Goal: Navigation & Orientation: Find specific page/section

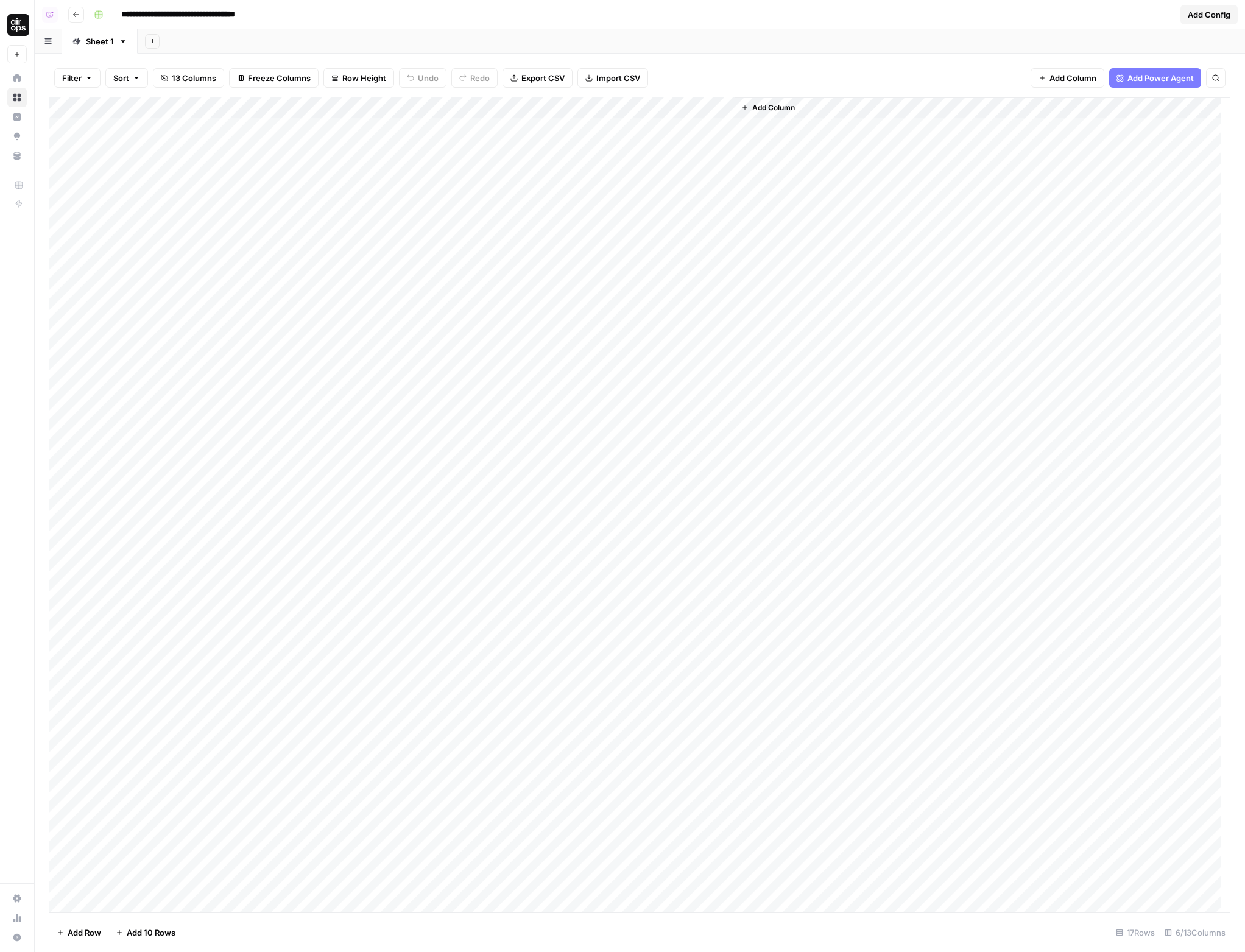
click at [690, 398] on div "Add Column" at bounding box center [639, 505] width 1181 height 815
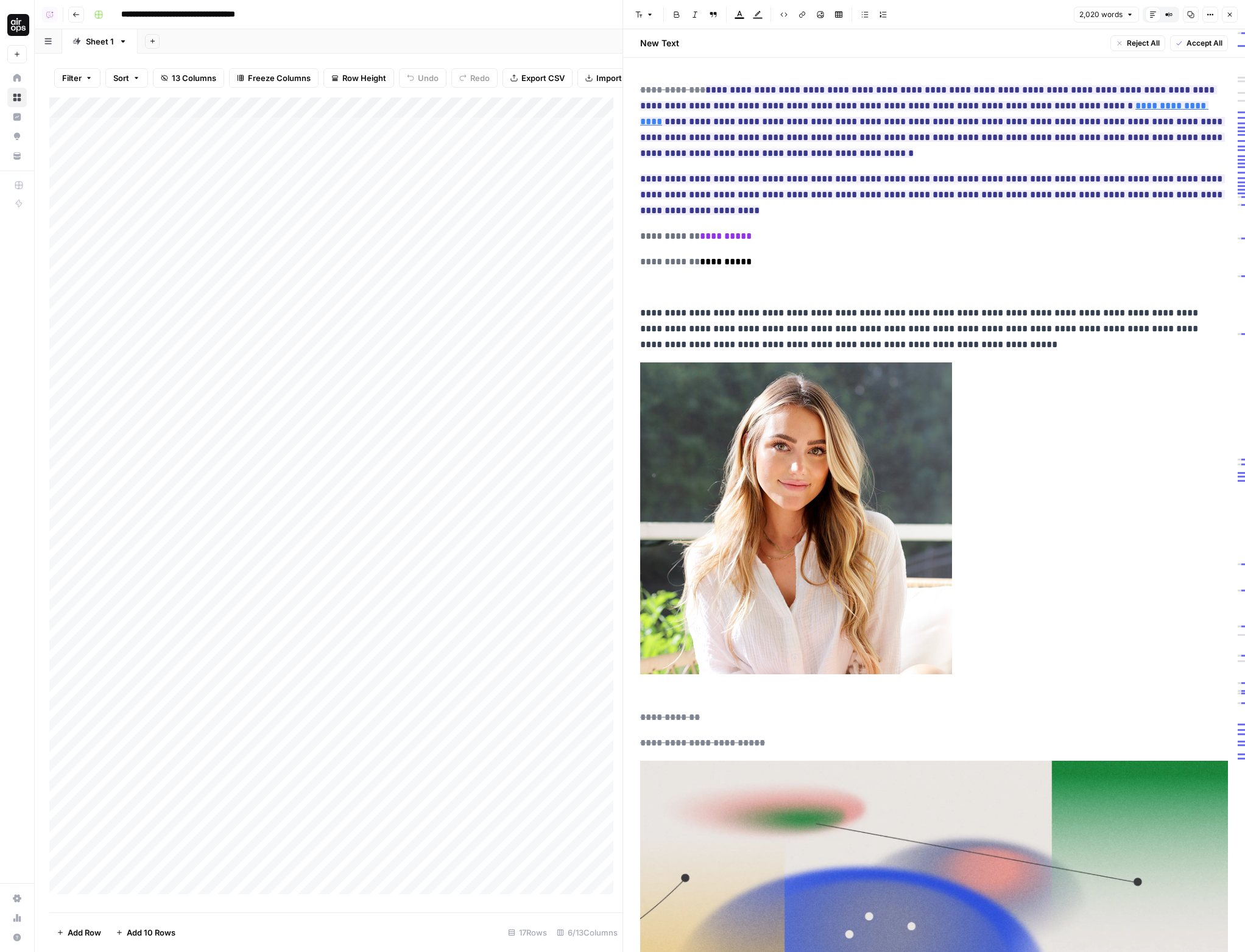
click at [1173, 20] on button "Compare Old vs New Content" at bounding box center [1169, 15] width 16 height 16
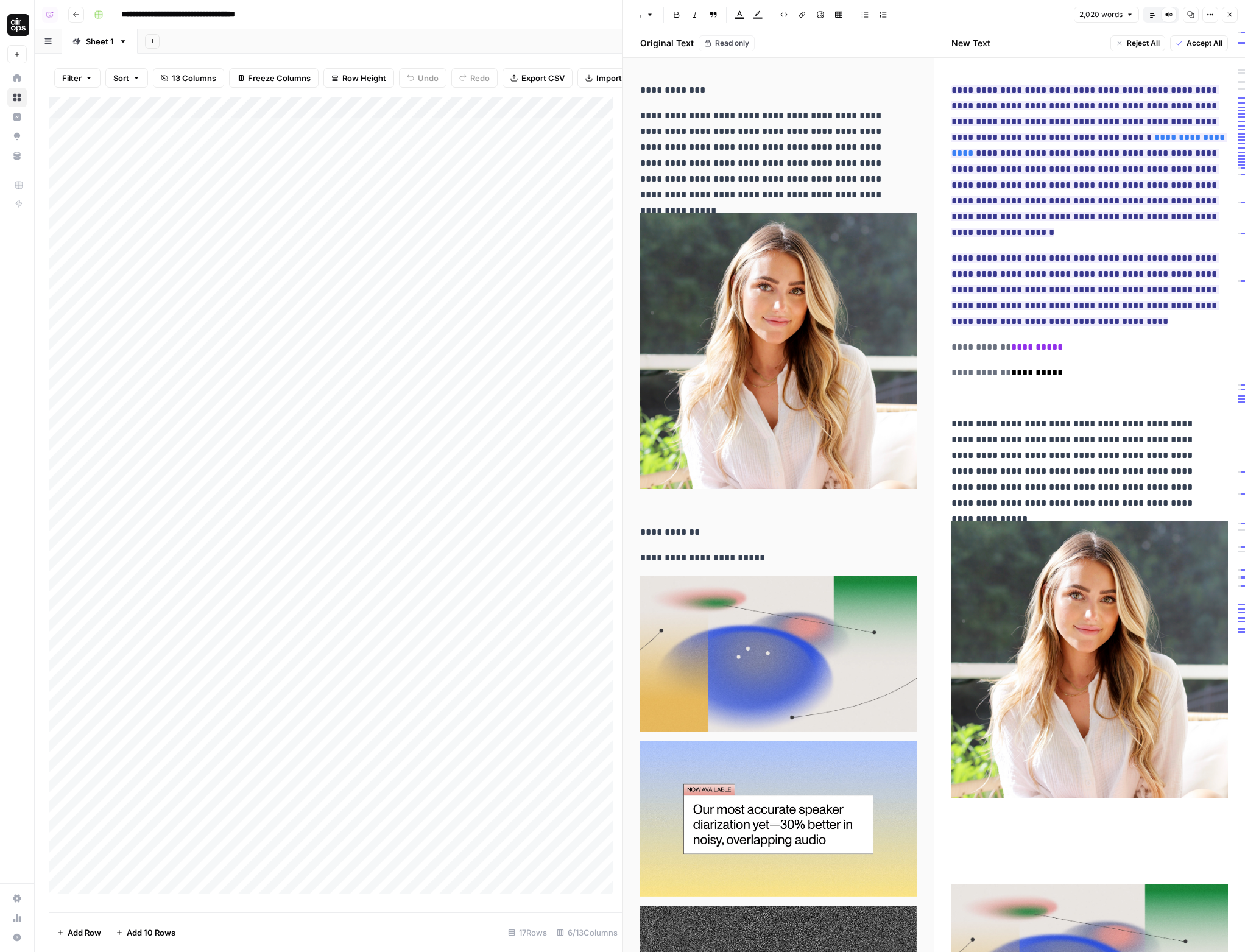
click at [1171, 17] on icon at bounding box center [1168, 14] width 7 height 7
click at [1156, 16] on icon "button" at bounding box center [1153, 14] width 7 height 7
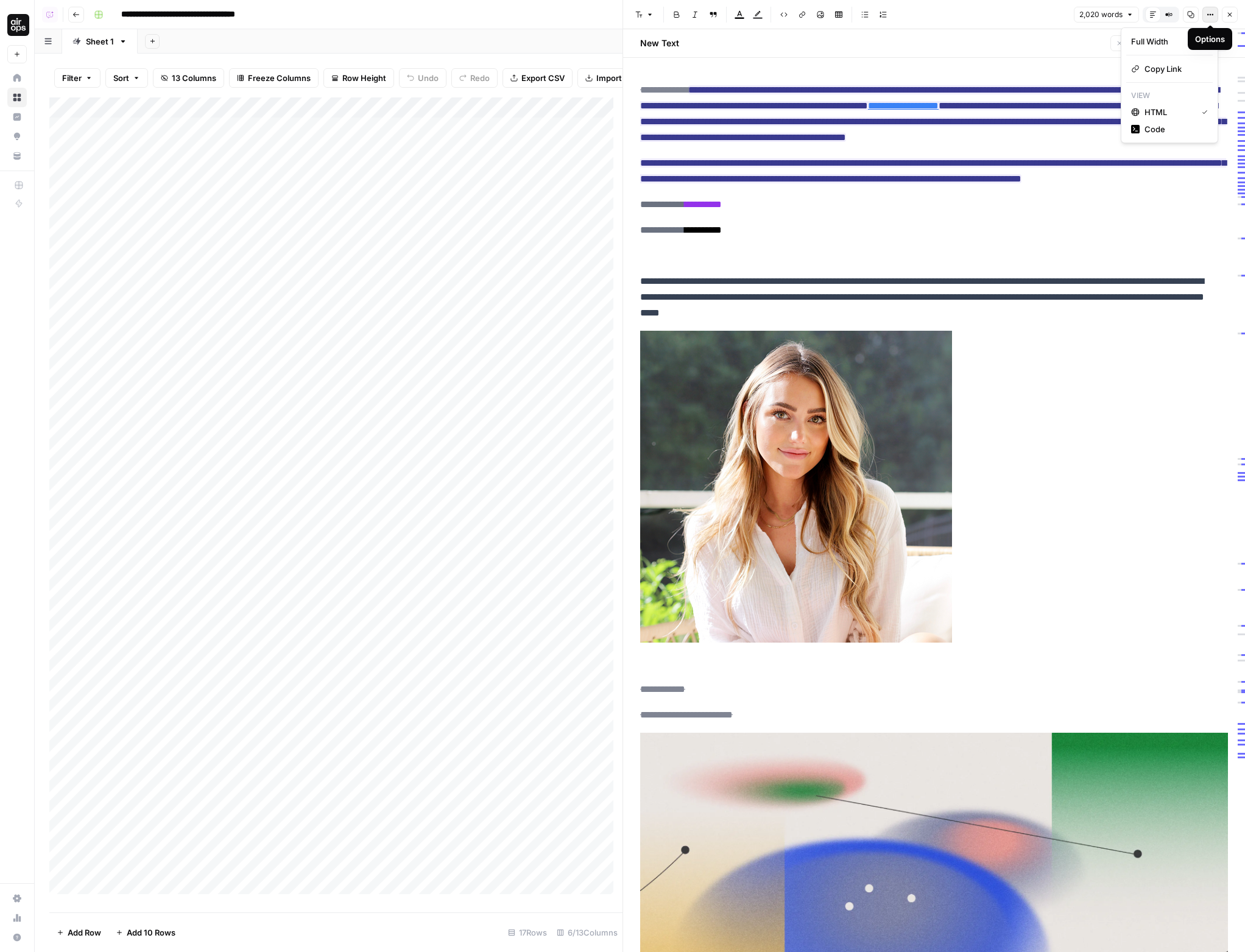
click at [1205, 17] on button "Options" at bounding box center [1211, 15] width 16 height 16
click at [1156, 131] on span "Code" at bounding box center [1173, 129] width 58 height 12
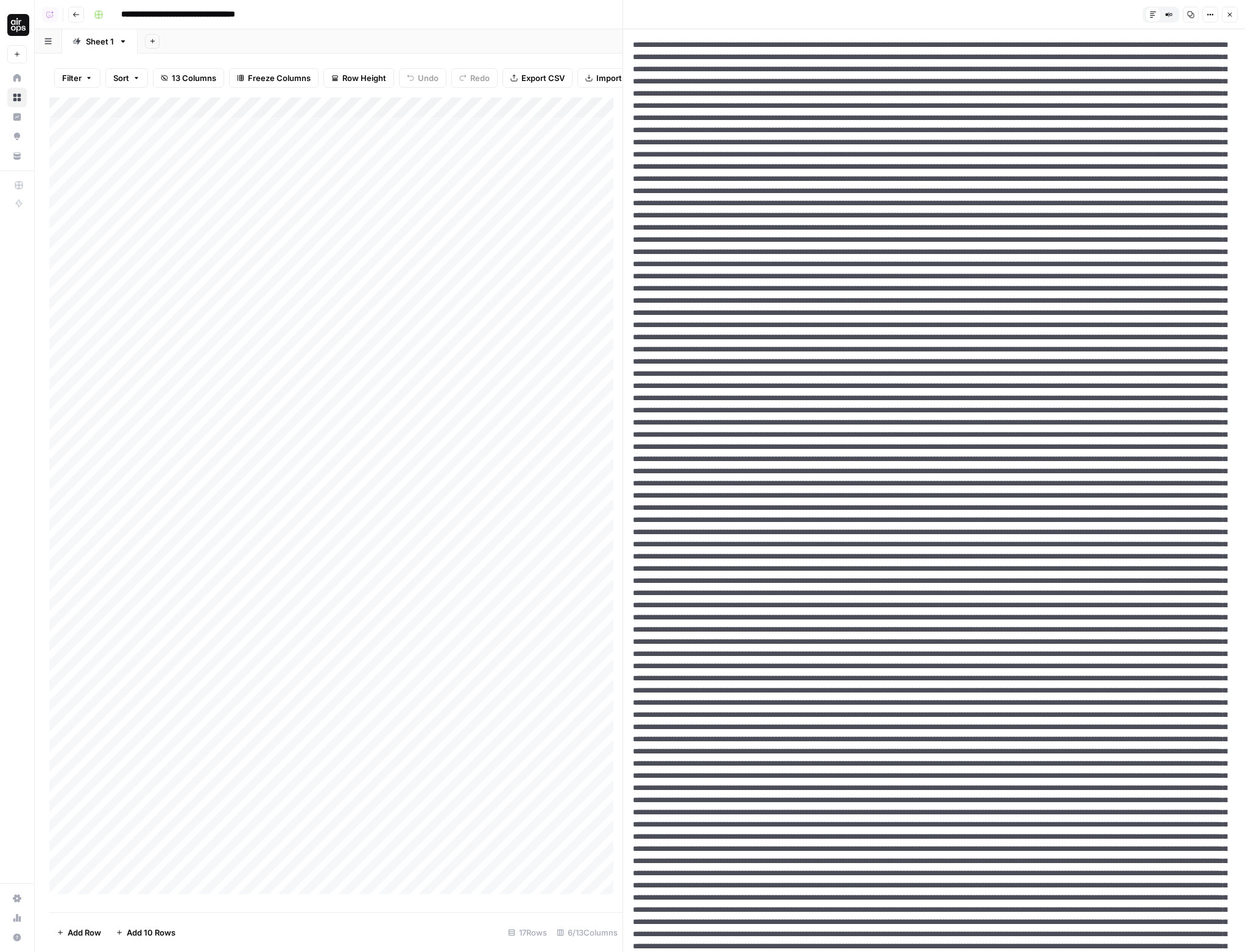
click at [1226, 12] on icon "button" at bounding box center [1229, 14] width 7 height 7
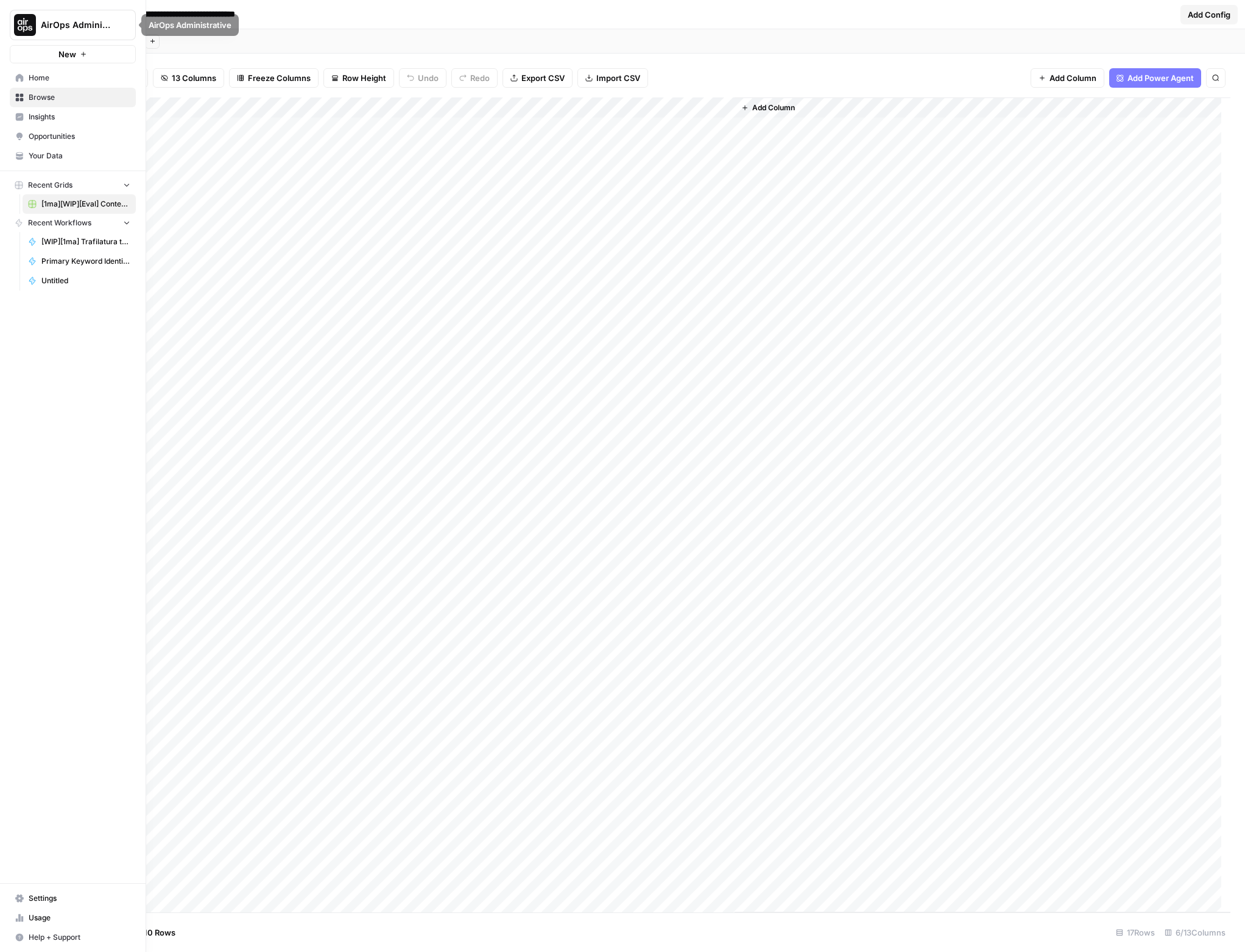
click at [87, 96] on span "Browse" at bounding box center [79, 97] width 101 height 11
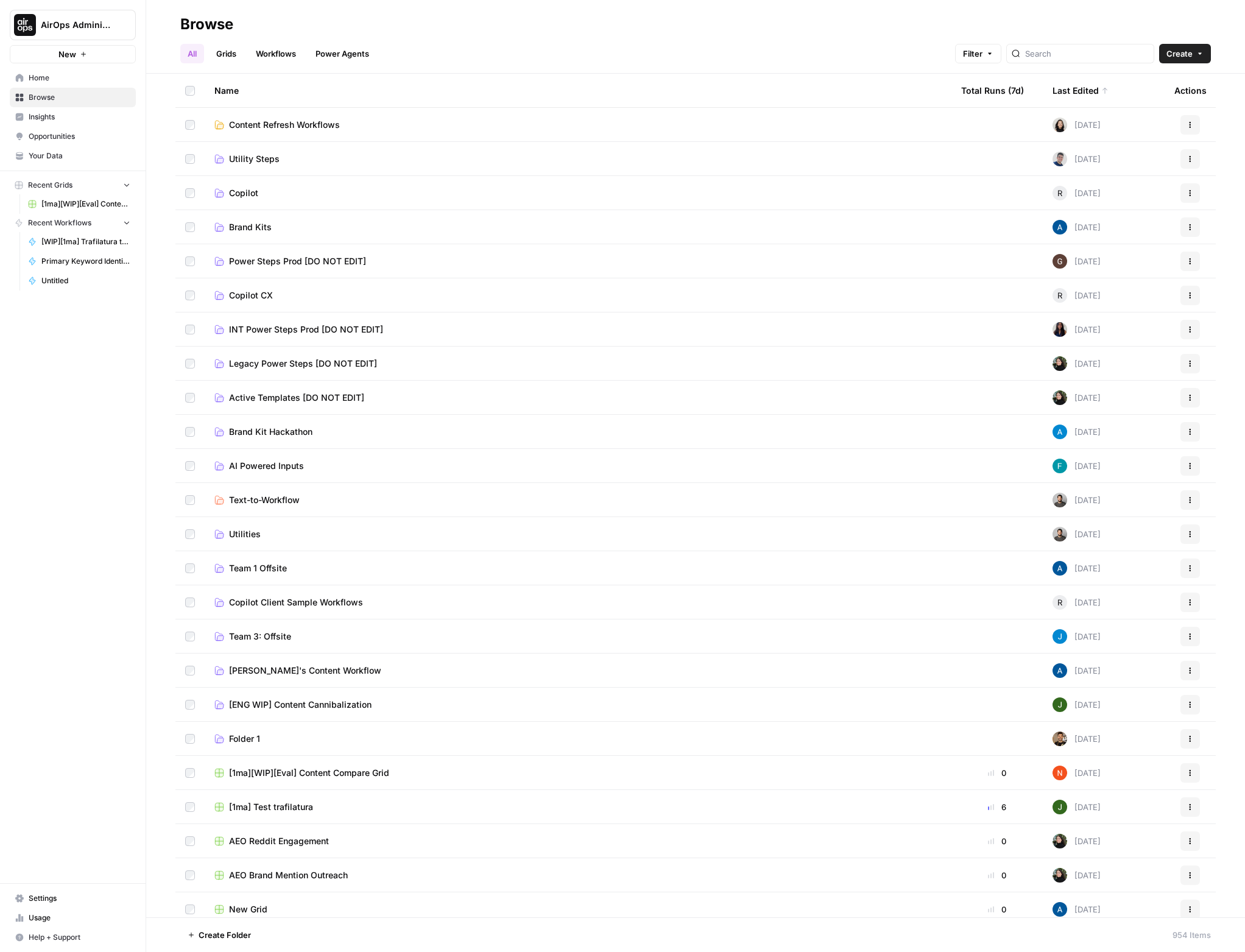
click at [218, 67] on header "Browse All Grids Workflows Power Agents Filter Create" at bounding box center [696, 36] width 1099 height 74
click at [218, 57] on link "Grids" at bounding box center [225, 54] width 34 height 20
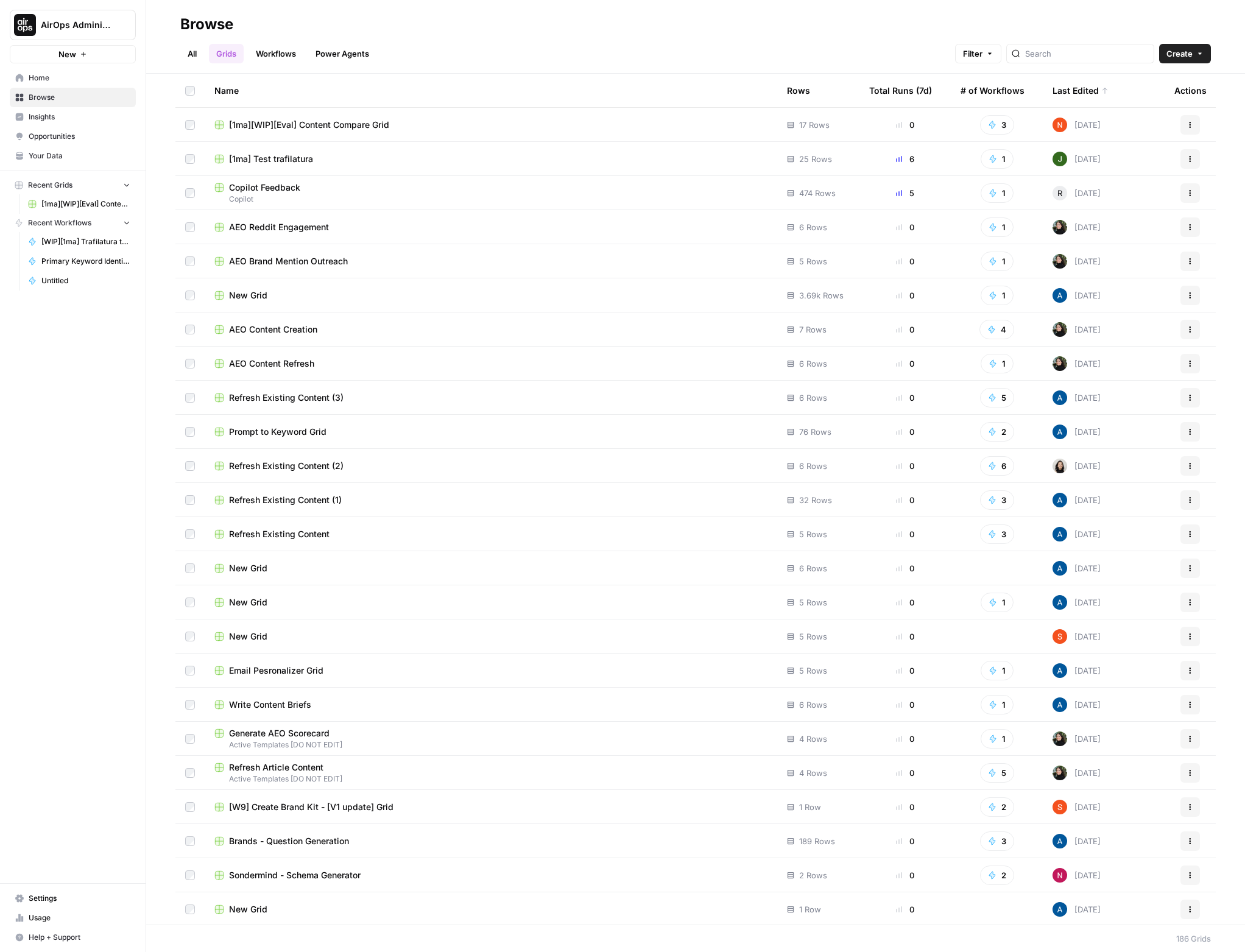
click at [307, 224] on span "AEO Reddit Engagement" at bounding box center [279, 227] width 100 height 12
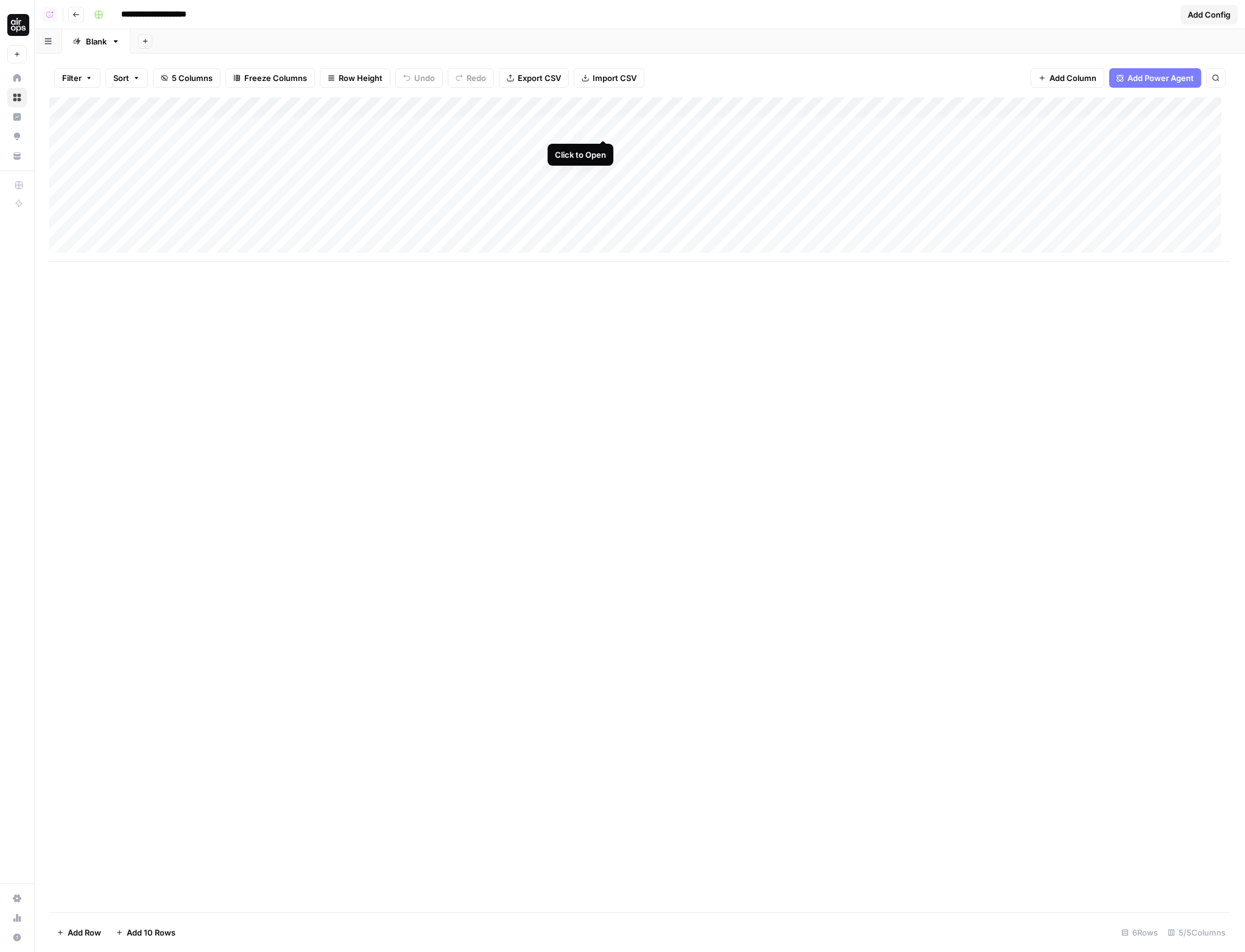
click at [600, 129] on div "Add Column" at bounding box center [639, 179] width 1181 height 164
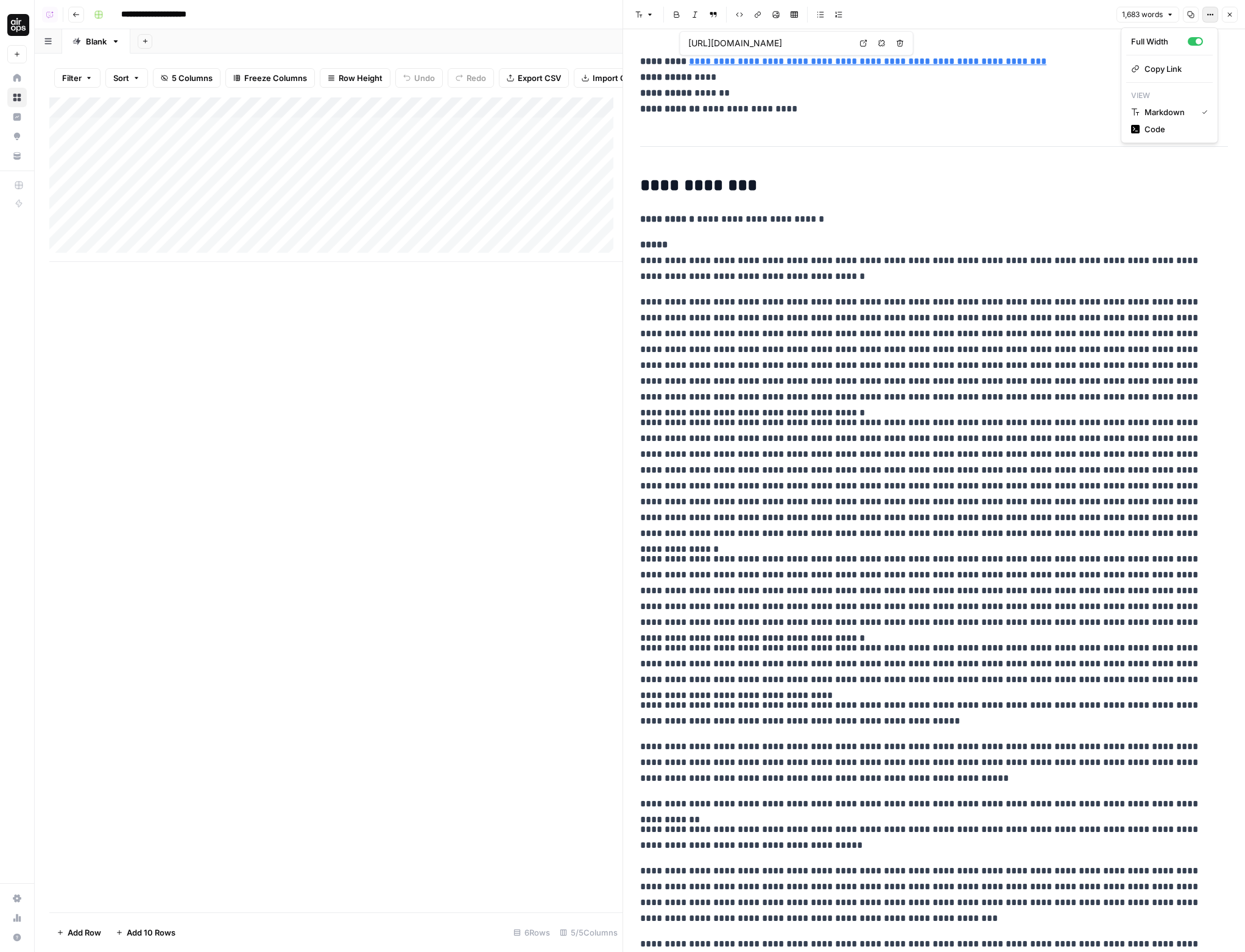
click at [1208, 17] on icon "button" at bounding box center [1210, 14] width 7 height 7
click at [1185, 119] on button "Markdown" at bounding box center [1169, 111] width 87 height 17
click at [1206, 14] on button "Options" at bounding box center [1211, 15] width 16 height 16
click at [1178, 134] on span "Code" at bounding box center [1173, 129] width 58 height 12
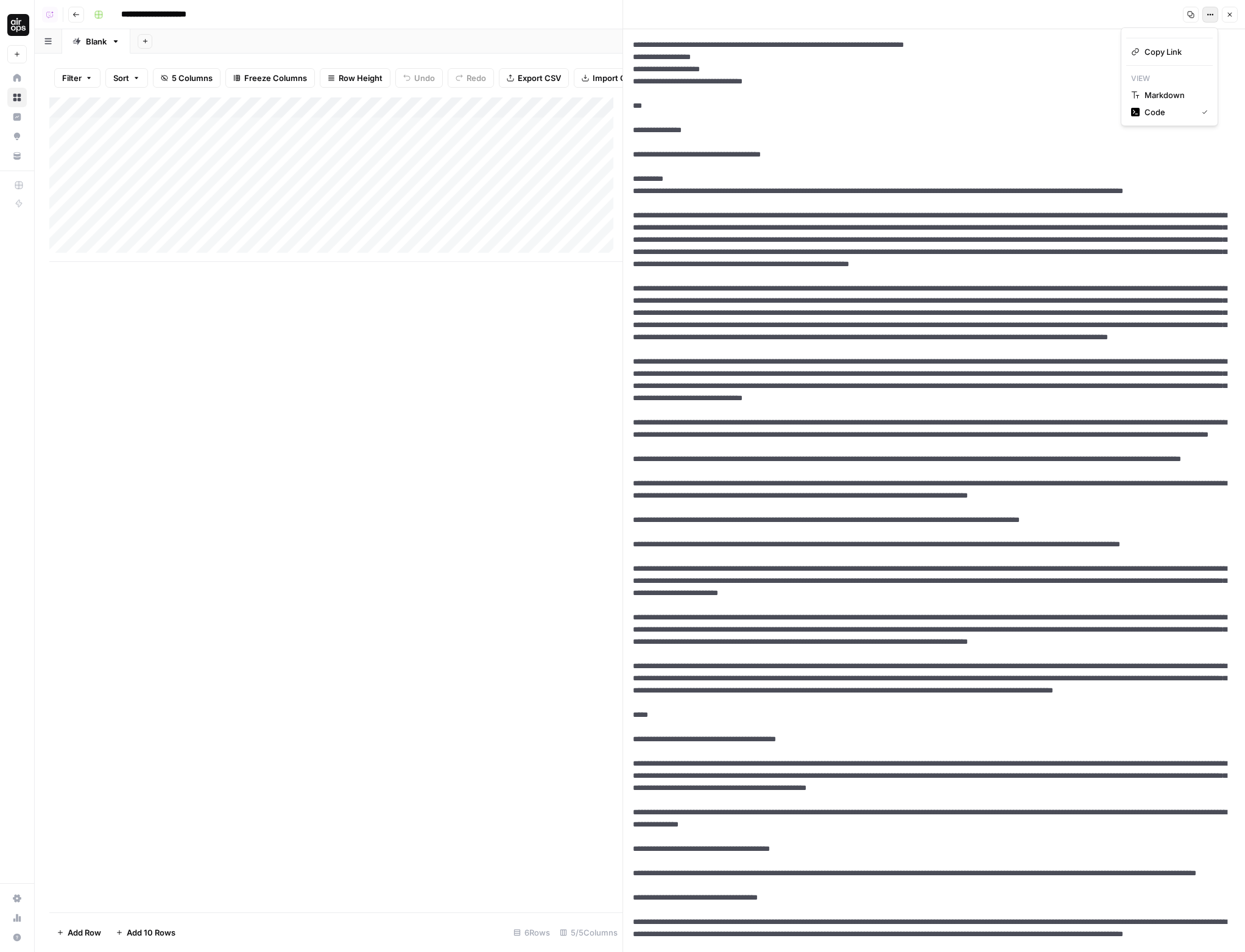
click at [1207, 20] on button "Options" at bounding box center [1211, 15] width 16 height 16
click at [1232, 17] on icon "button" at bounding box center [1229, 14] width 7 height 7
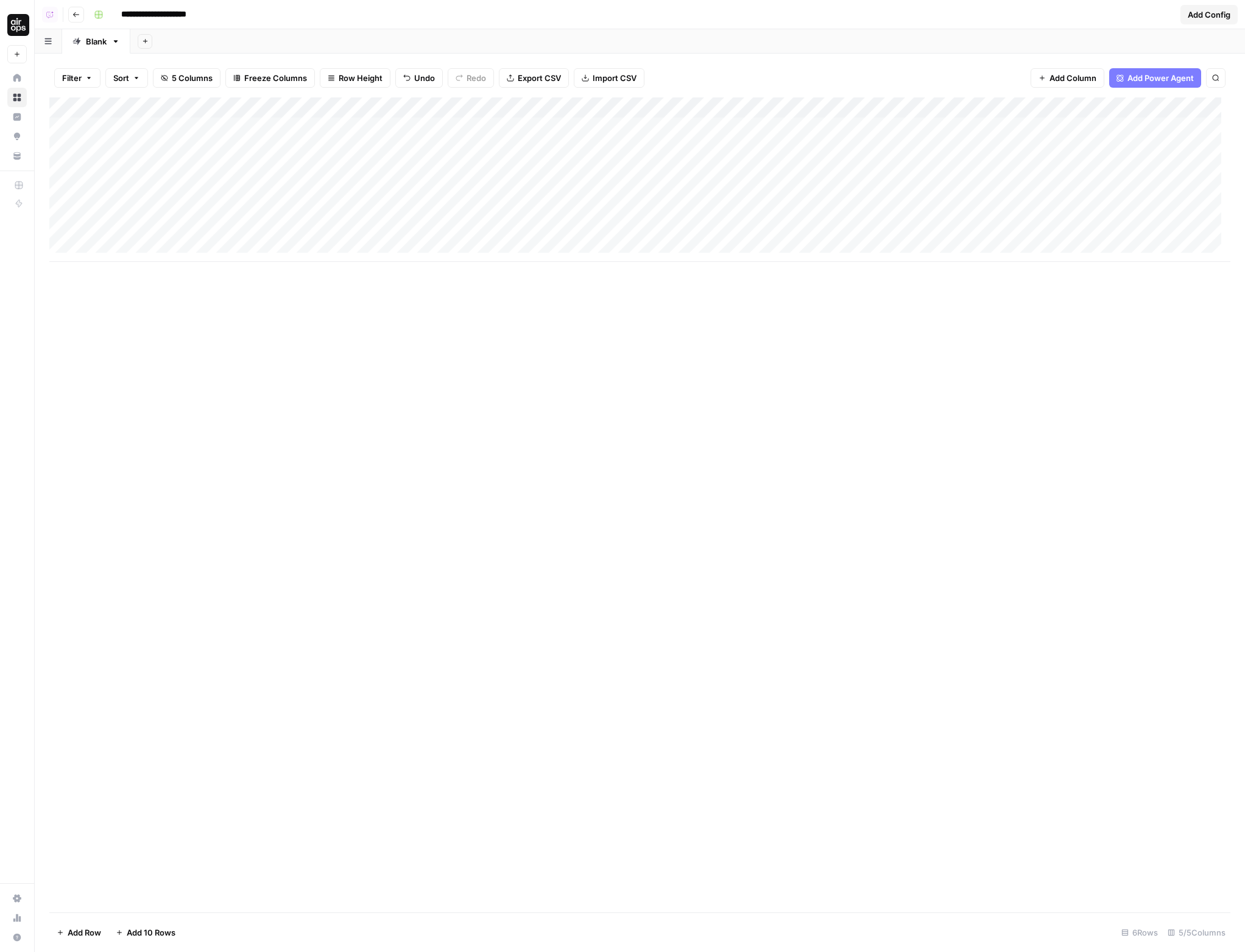
click at [71, 16] on button "Go back" at bounding box center [76, 15] width 16 height 16
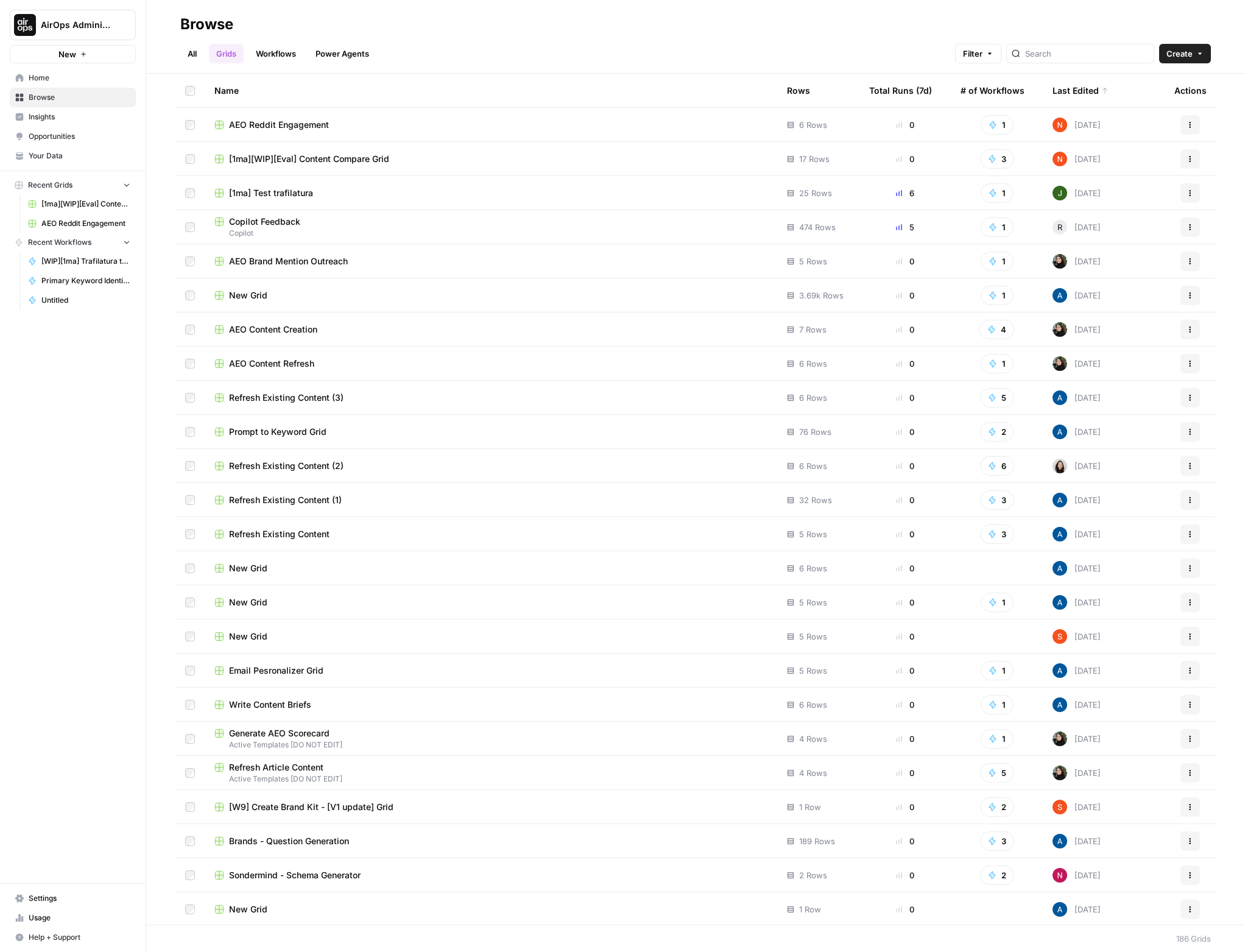
click at [284, 263] on span "AEO Brand Mention Outreach" at bounding box center [288, 262] width 119 height 12
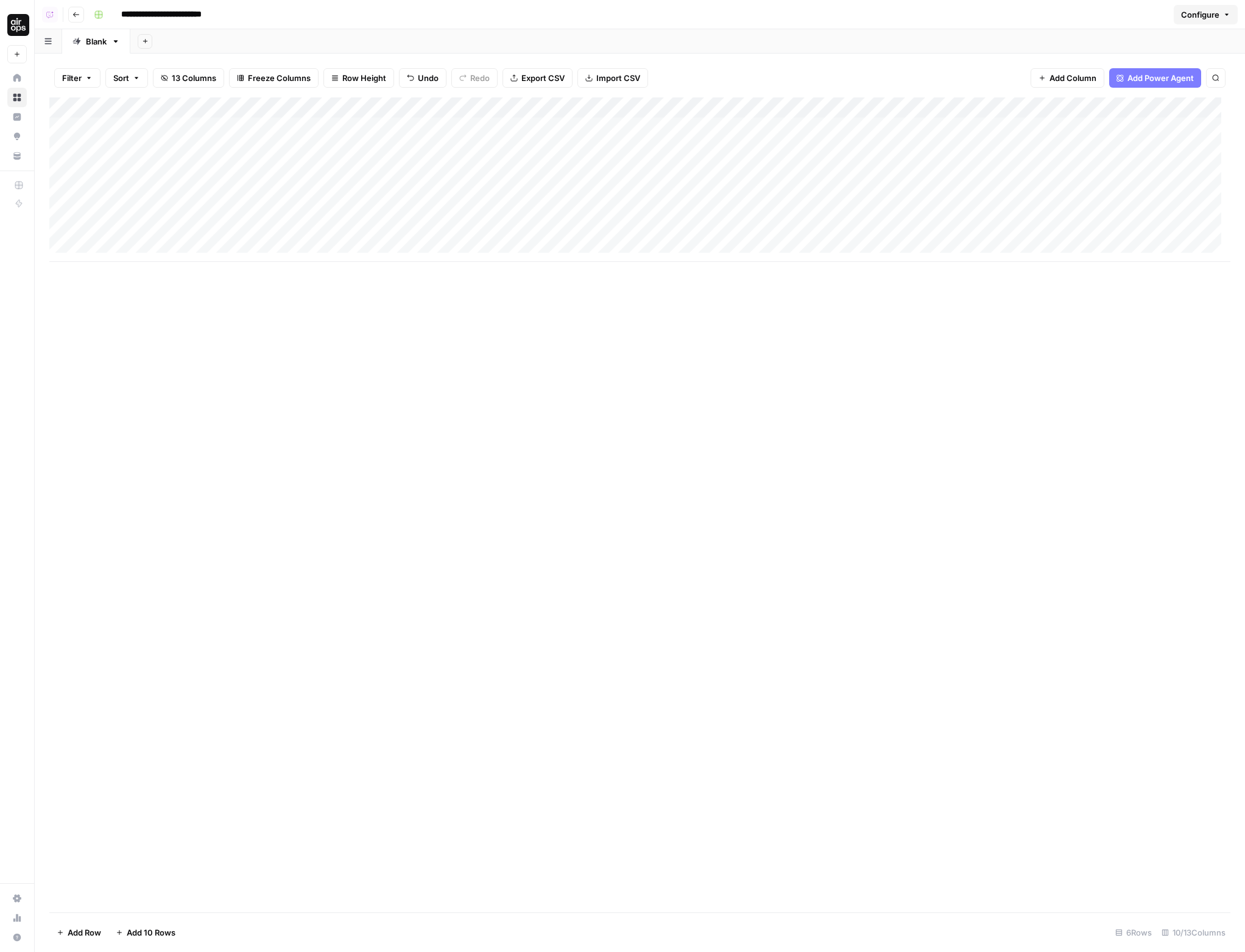
drag, startPoint x: 679, startPoint y: 225, endPoint x: 722, endPoint y: 229, distance: 43.2
click at [719, 226] on div "Add Column" at bounding box center [639, 179] width 1181 height 164
drag, startPoint x: 738, startPoint y: 246, endPoint x: 836, endPoint y: 247, distance: 98.0
click at [837, 246] on div "Add Column" at bounding box center [639, 179] width 1181 height 164
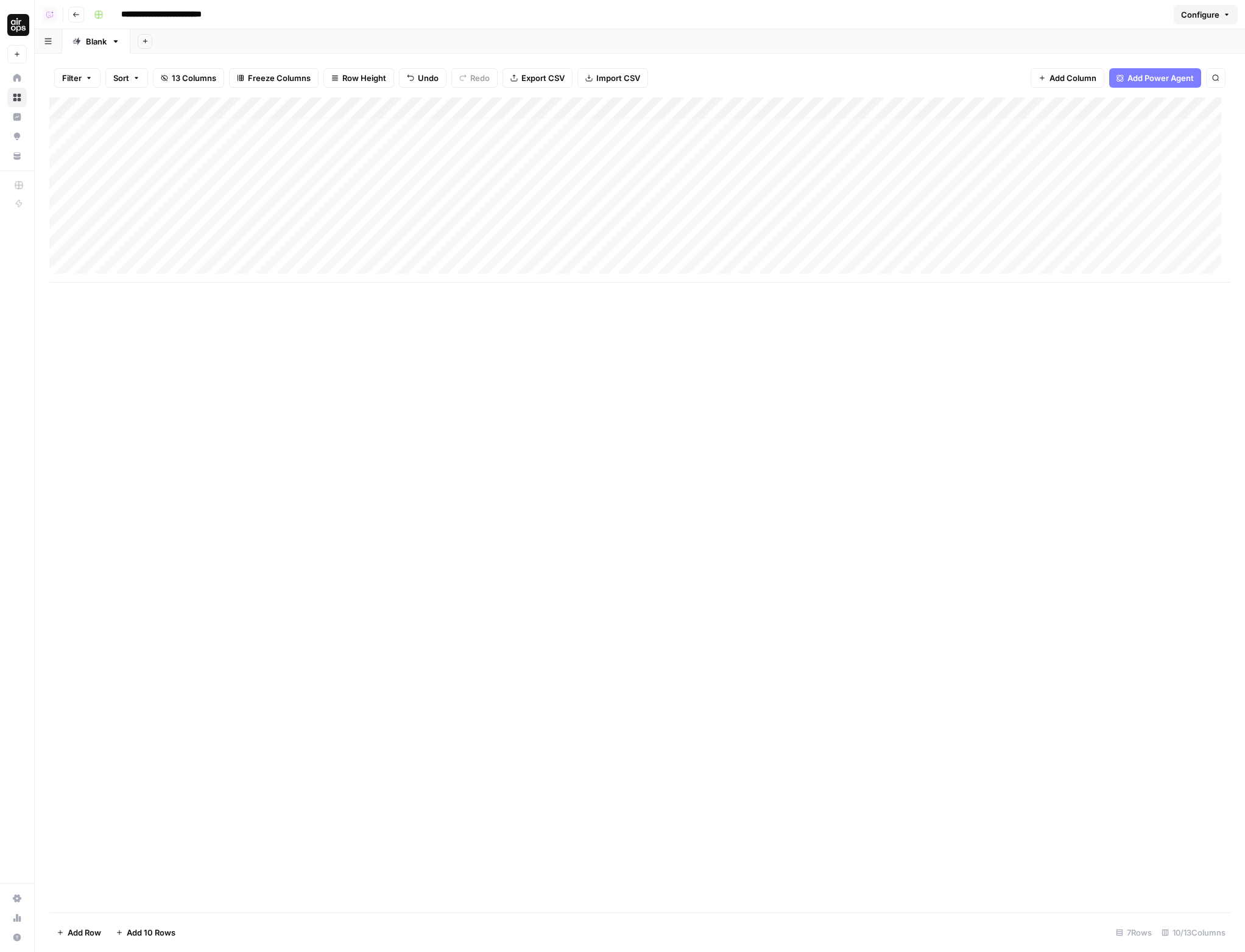
drag, startPoint x: 784, startPoint y: 250, endPoint x: 701, endPoint y: 152, distance: 128.4
click at [705, 155] on div "Add Column" at bounding box center [639, 190] width 1181 height 185
drag, startPoint x: 701, startPoint y: 152, endPoint x: 682, endPoint y: 149, distance: 19.2
click at [690, 145] on div "Add Column" at bounding box center [639, 190] width 1181 height 185
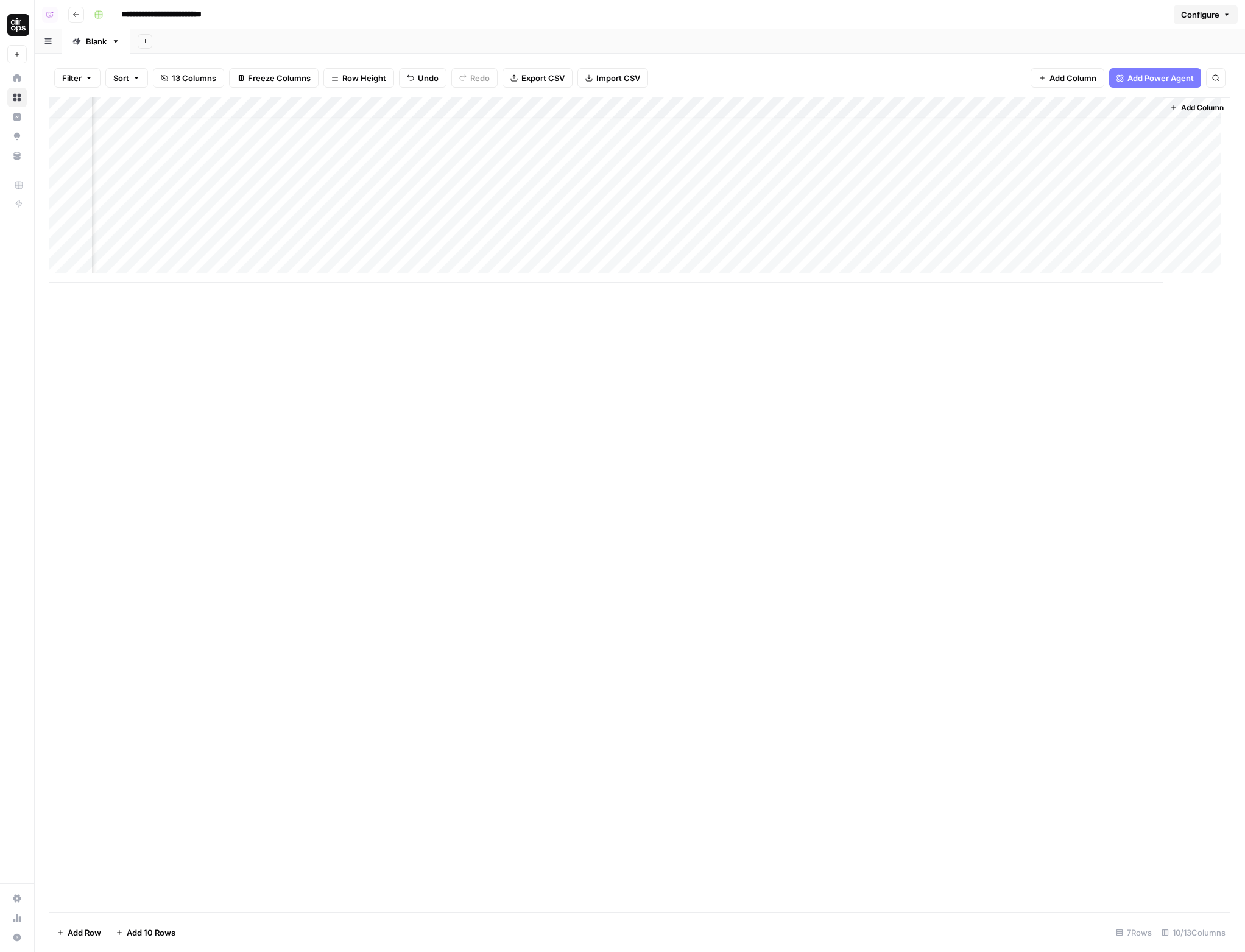
click at [1156, 324] on div "Add Column" at bounding box center [639, 505] width 1181 height 815
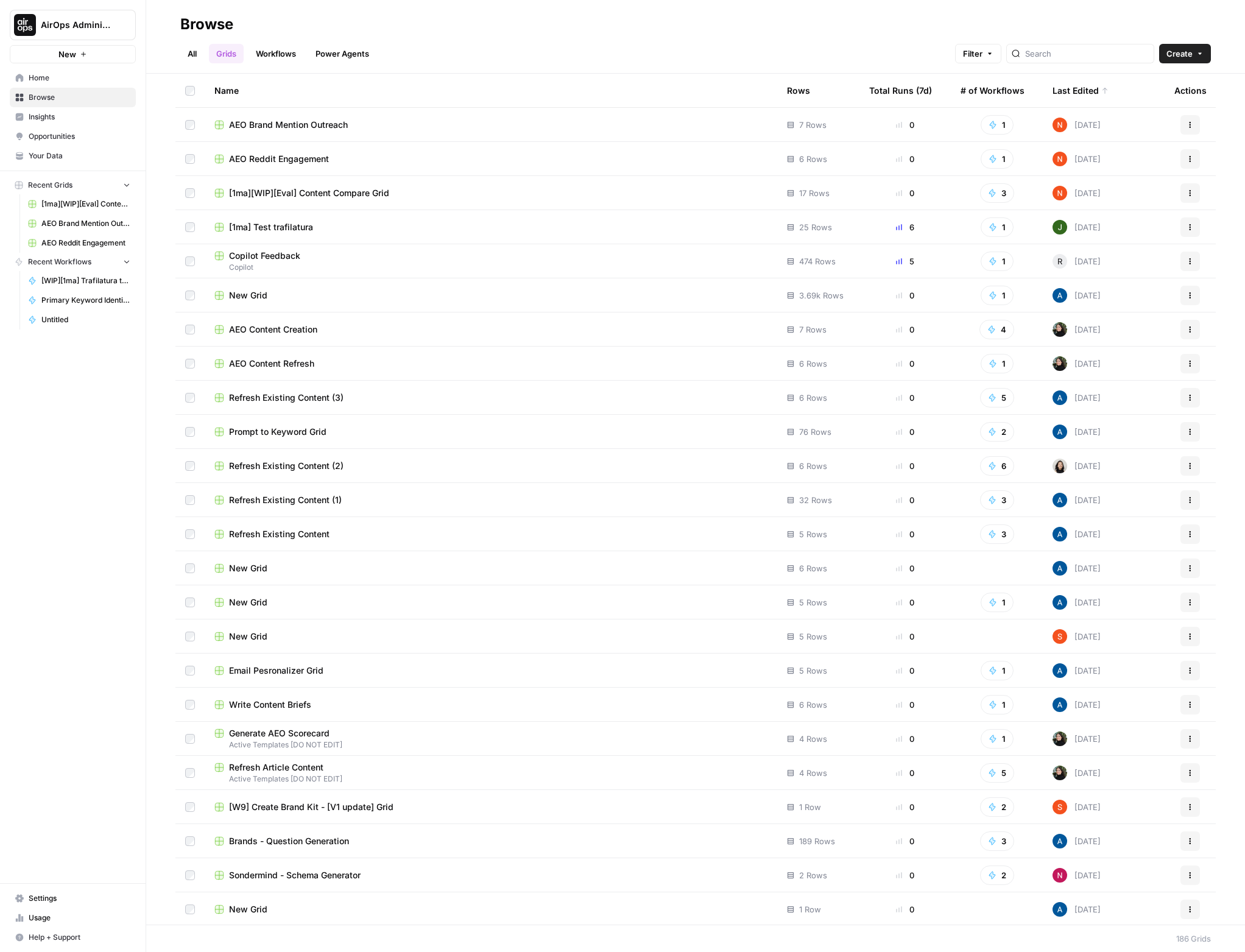
click at [313, 399] on span "Refresh Existing Content (3)" at bounding box center [286, 397] width 114 height 12
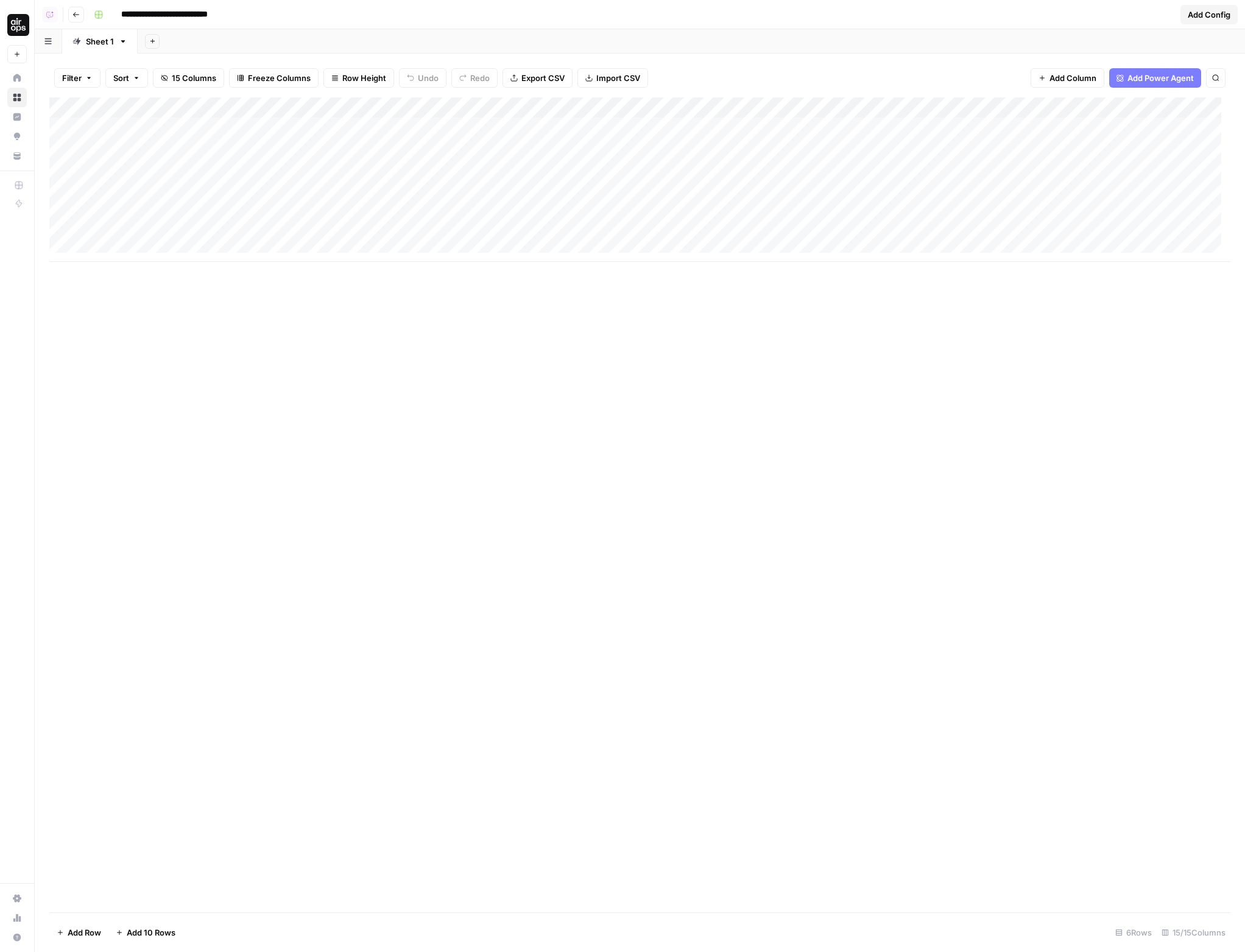
click at [79, 11] on icon "button" at bounding box center [76, 14] width 7 height 7
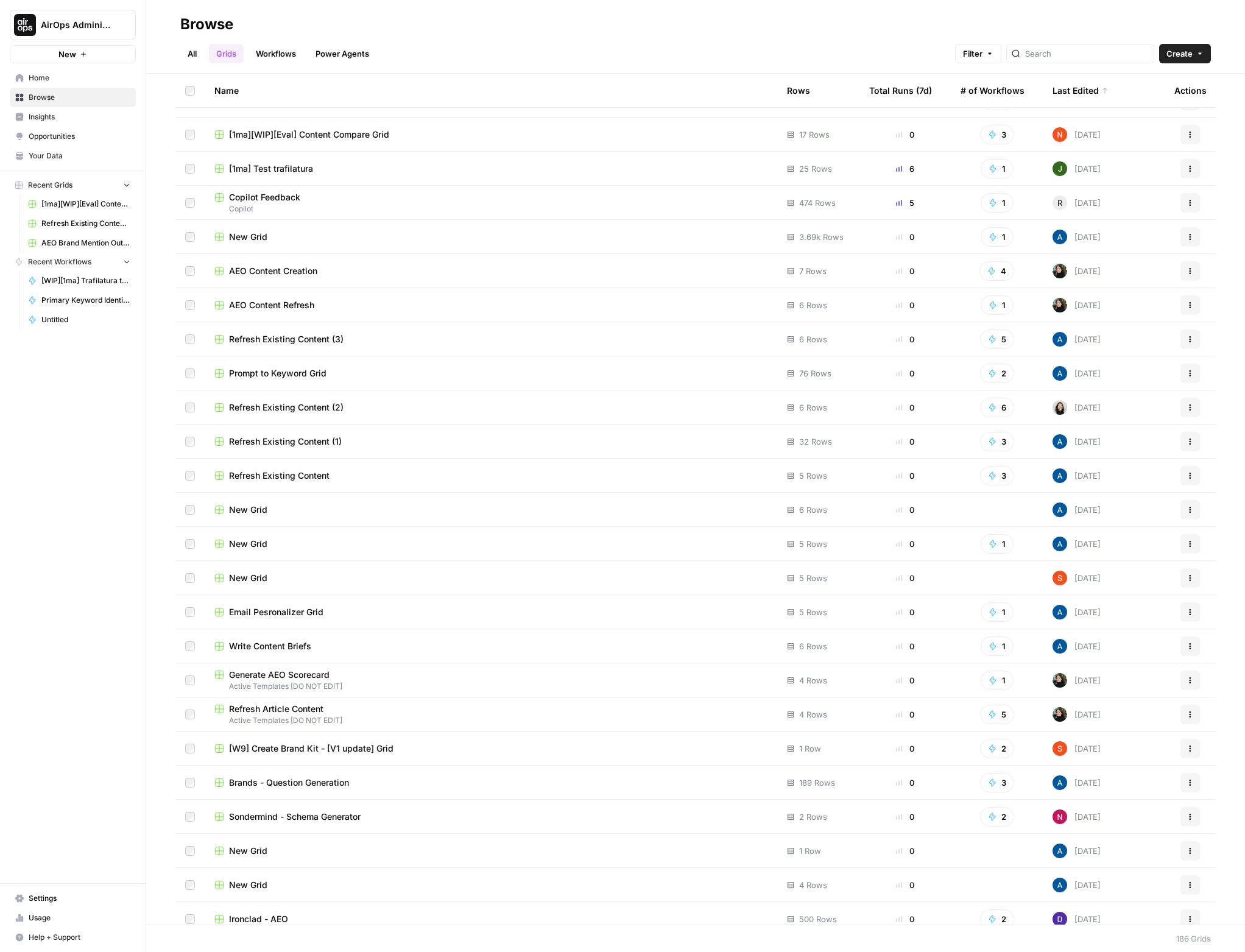
scroll to position [111, 0]
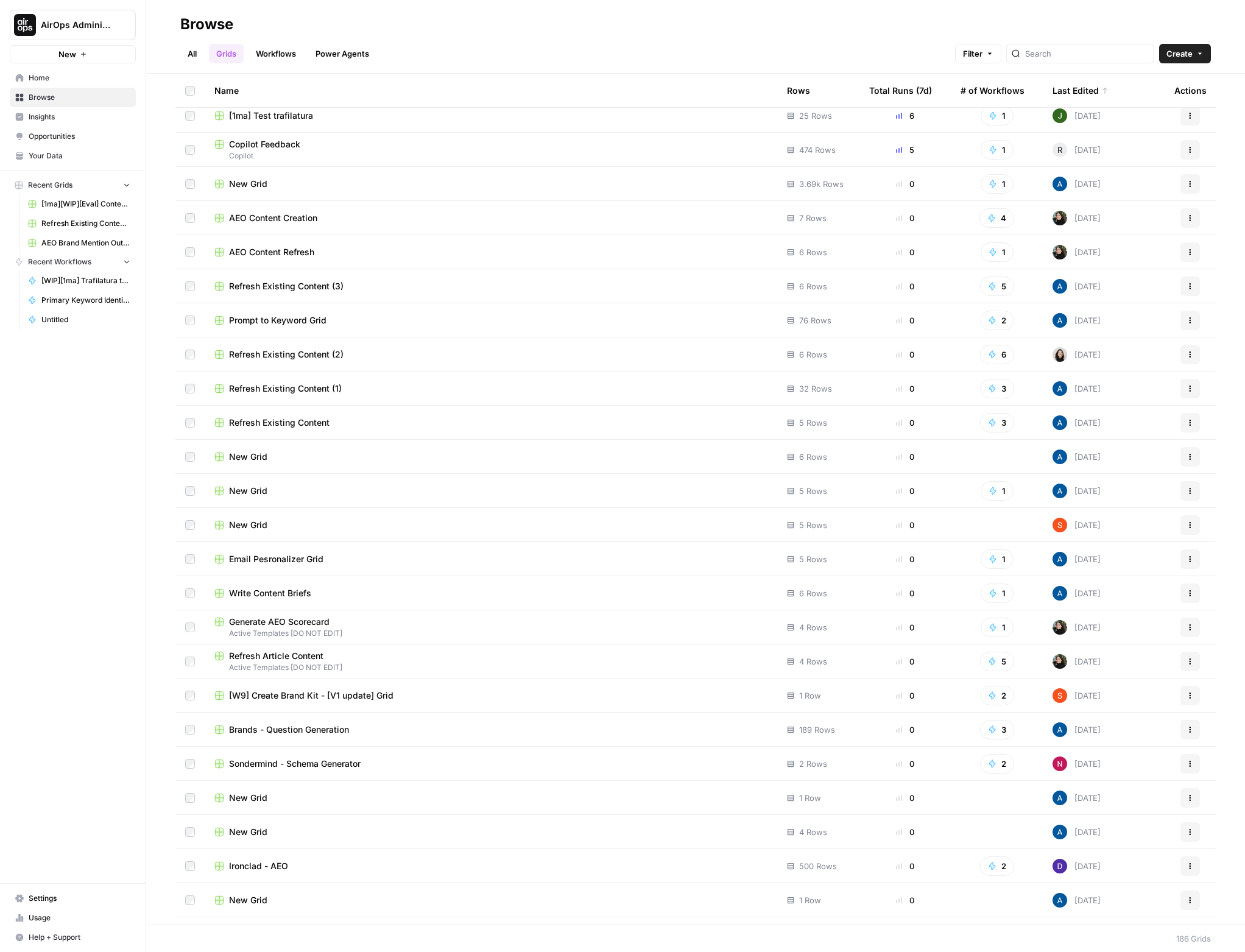
click at [314, 564] on span "Email Pesronalizer Grid" at bounding box center [276, 559] width 94 height 12
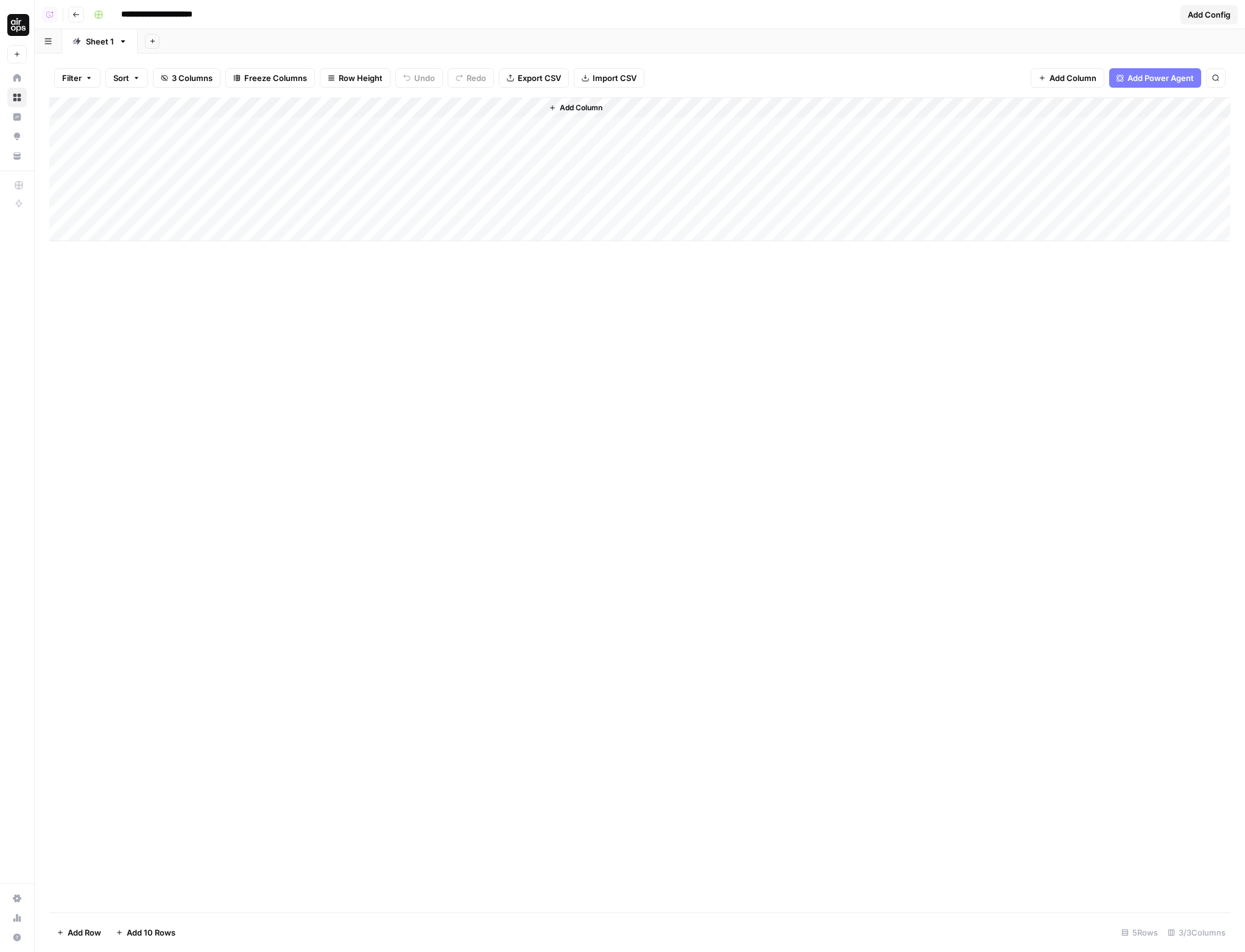
click at [72, 12] on button "Go back" at bounding box center [76, 15] width 16 height 16
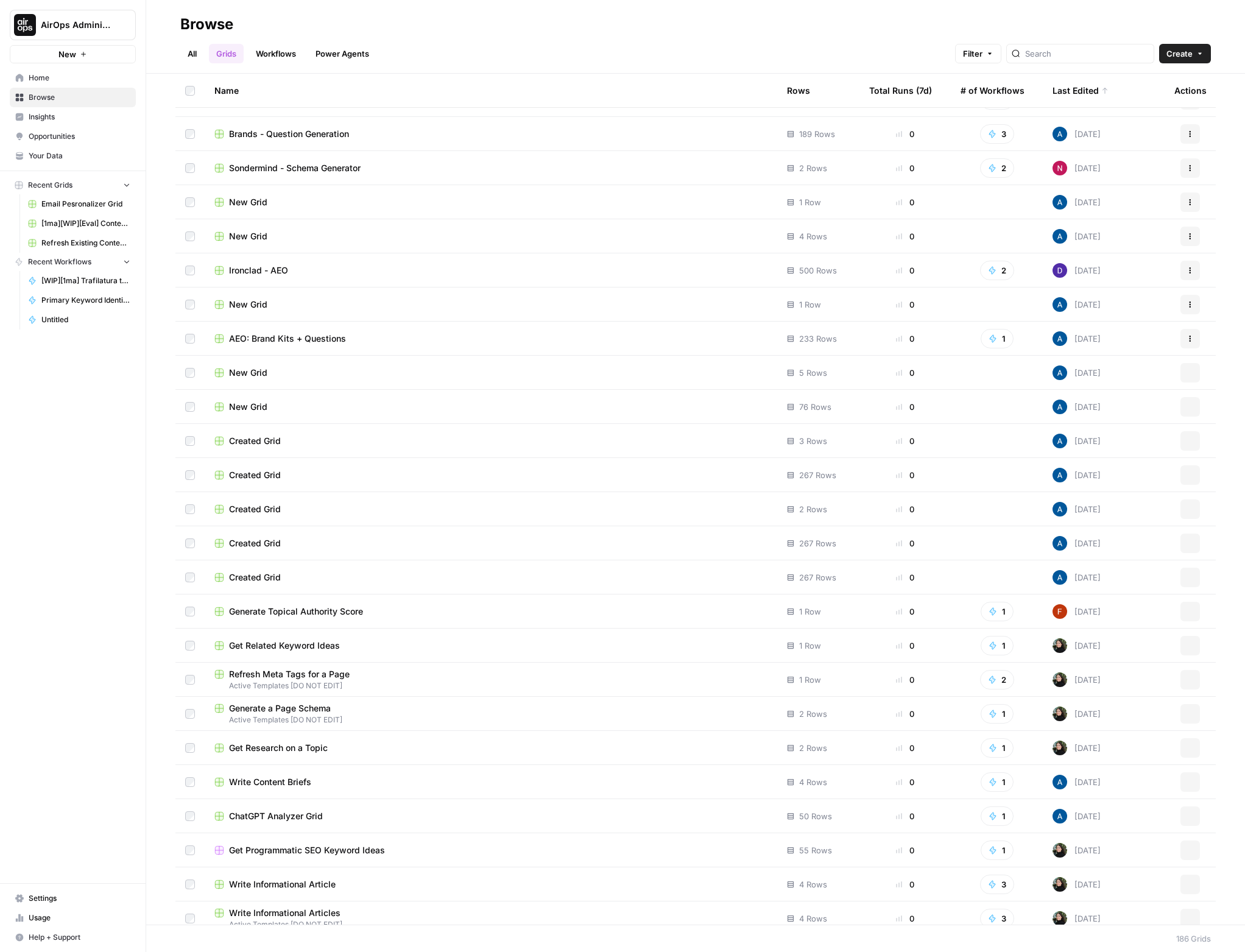
scroll to position [776, 0]
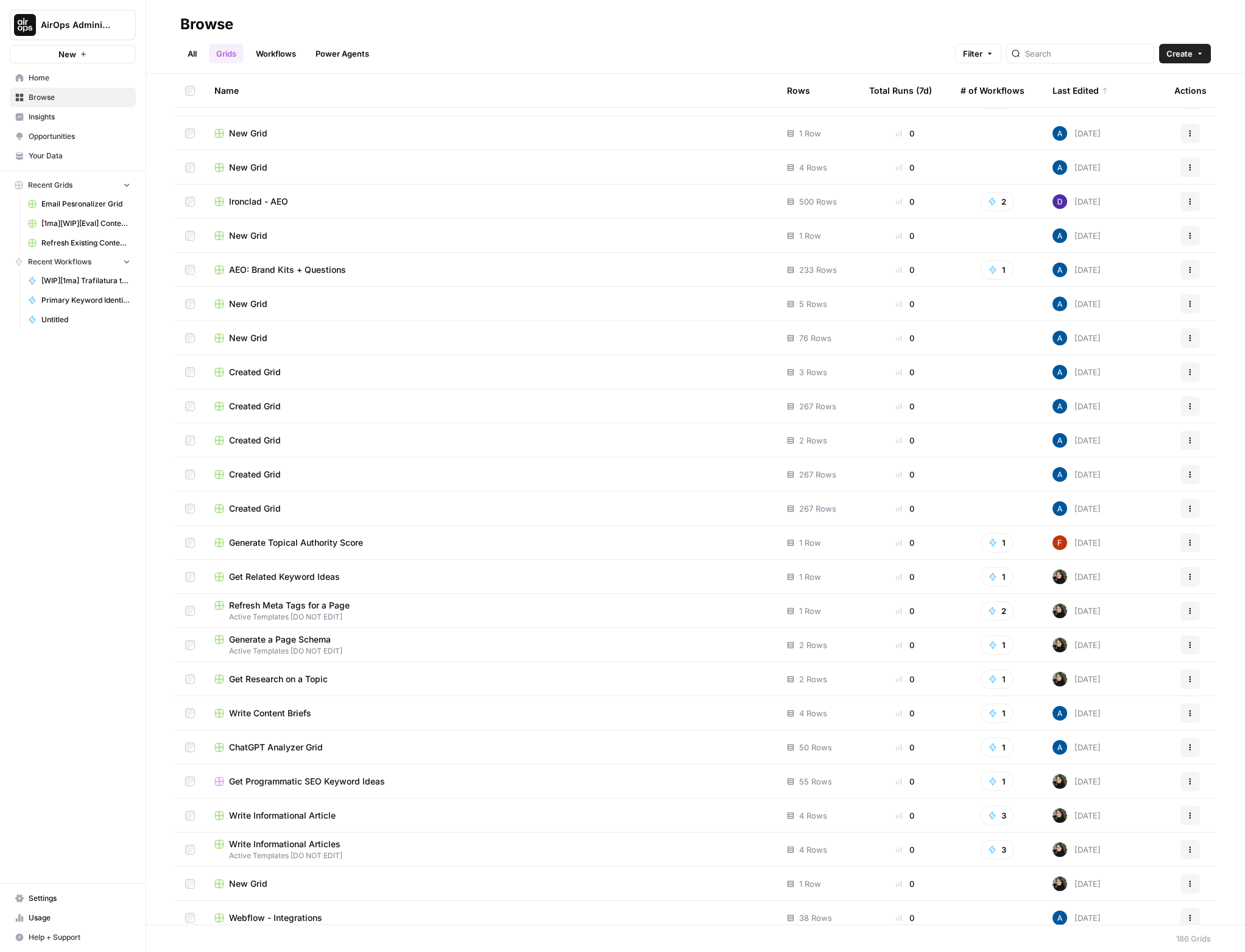
click at [344, 607] on span "Refresh Meta Tags for a Page" at bounding box center [289, 606] width 121 height 12
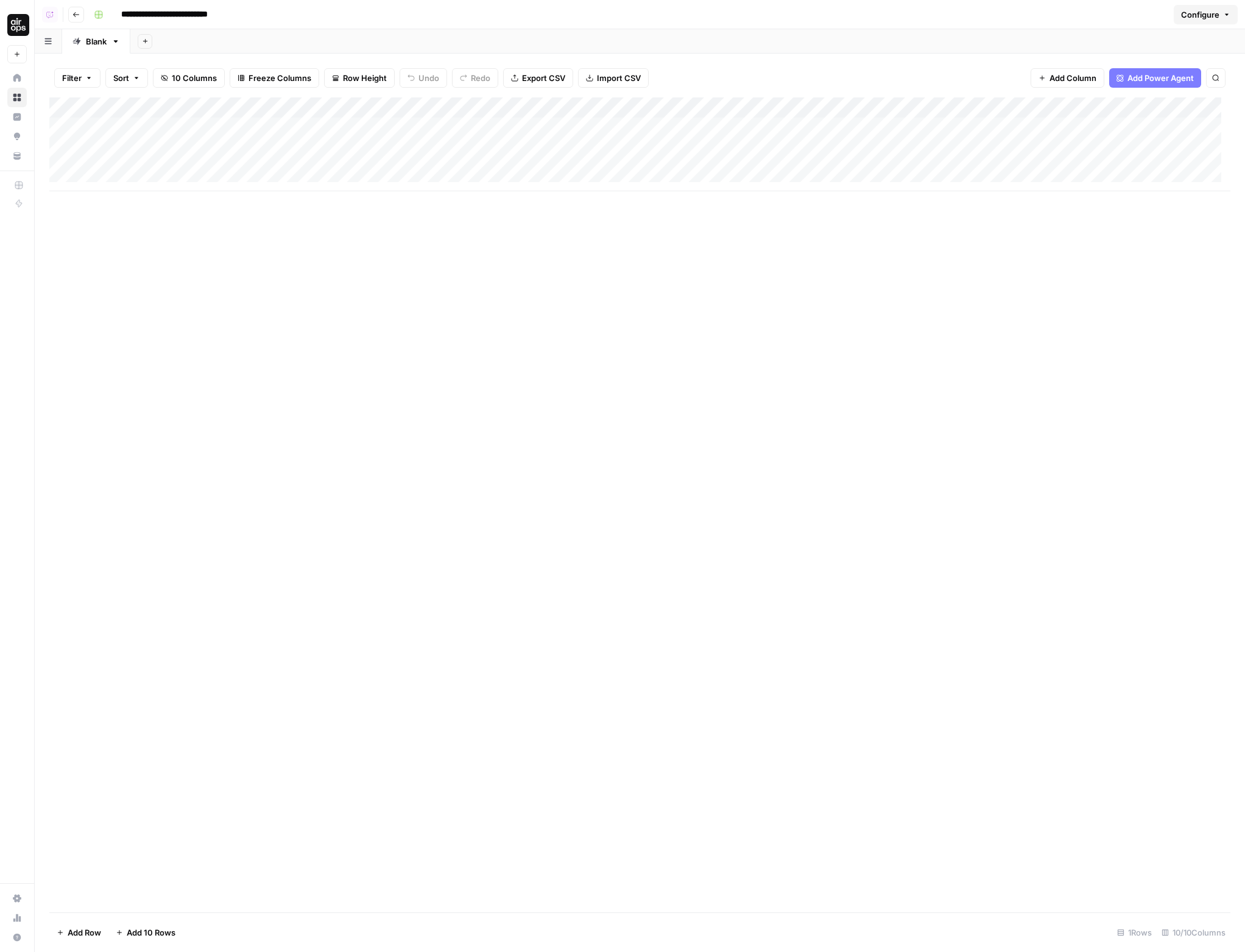
click at [78, 15] on icon "button" at bounding box center [76, 14] width 7 height 7
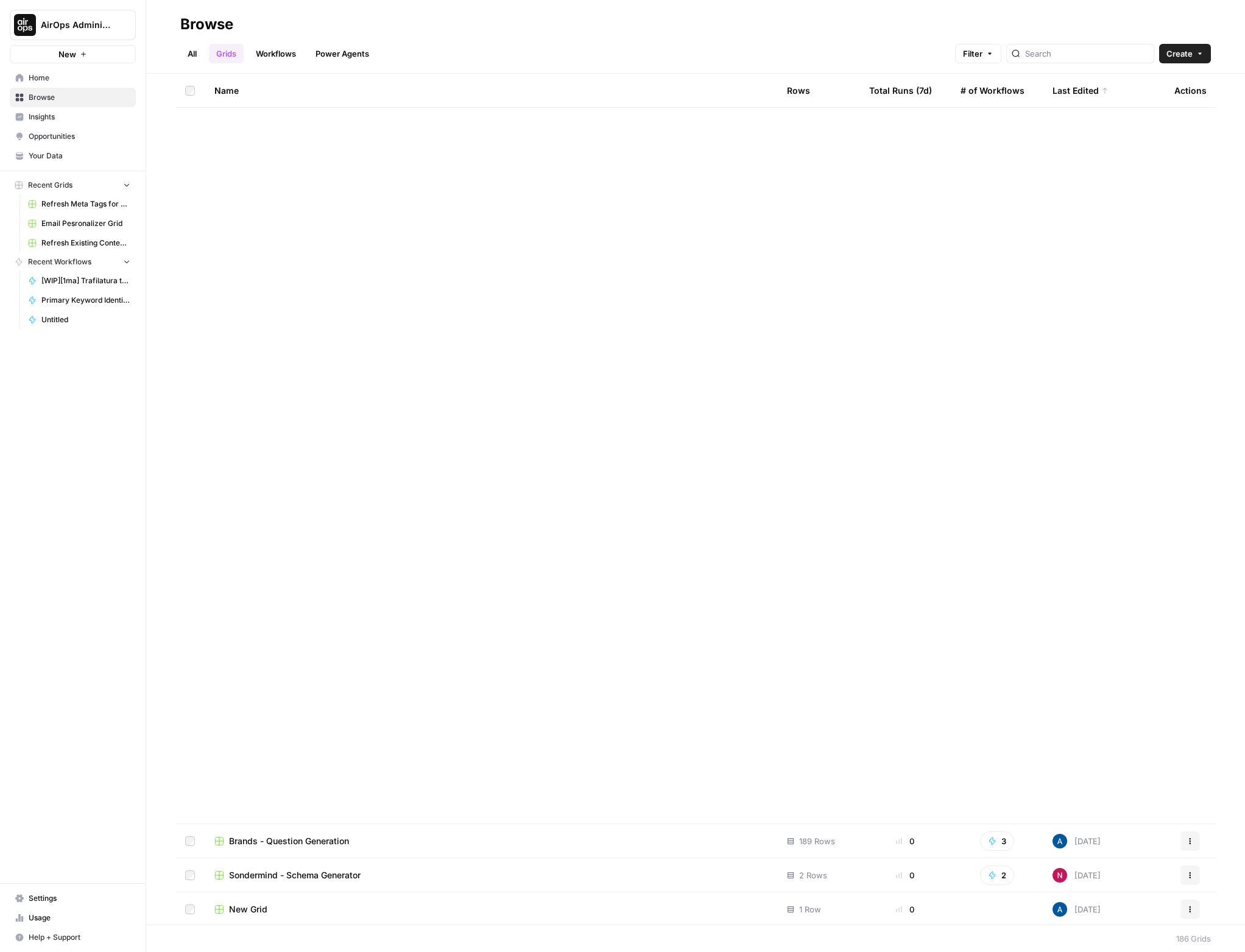
scroll to position [1008, 0]
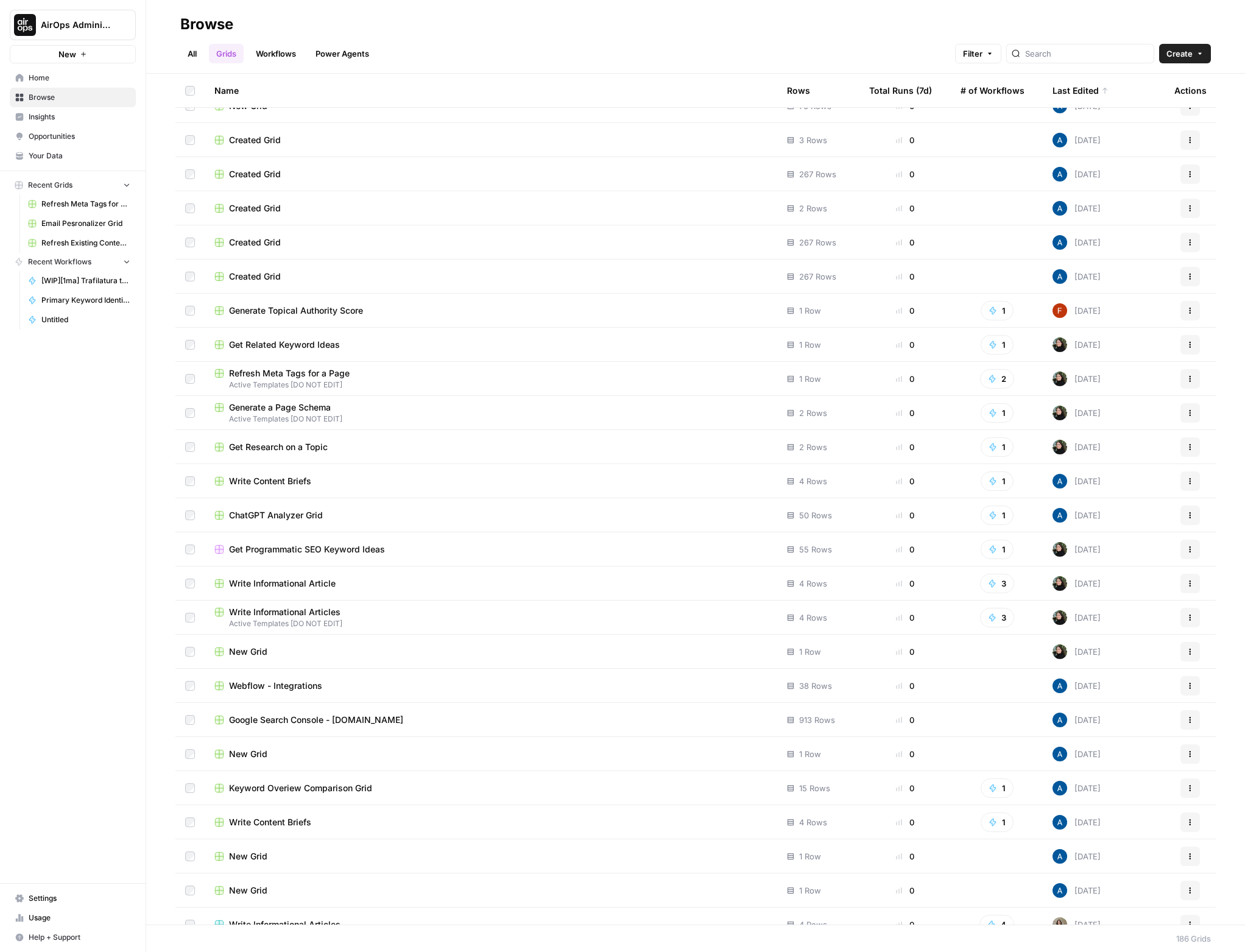
click at [258, 516] on span "ChatGPT Analyzer Grid" at bounding box center [275, 515] width 93 height 12
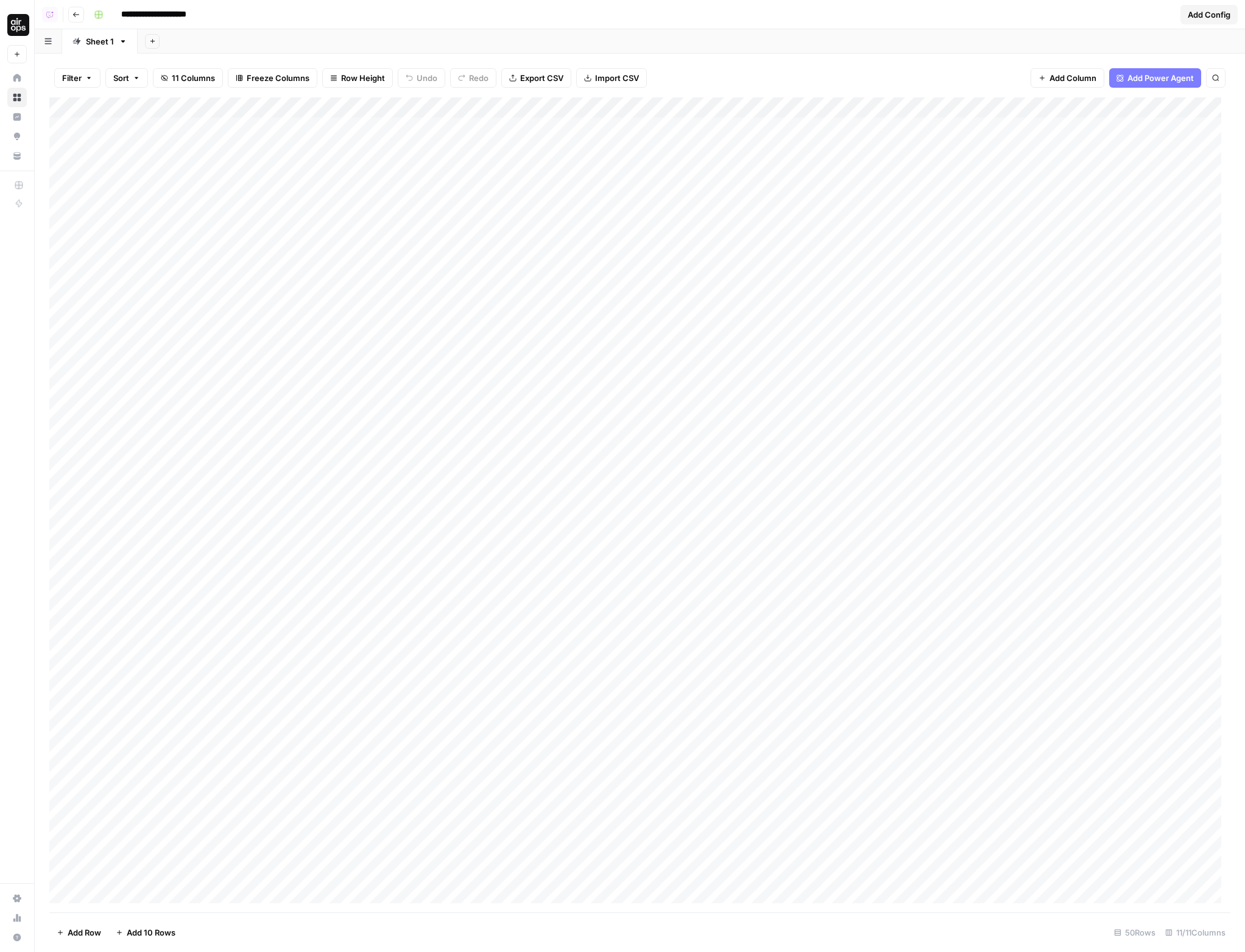
click at [78, 16] on icon "button" at bounding box center [76, 14] width 7 height 7
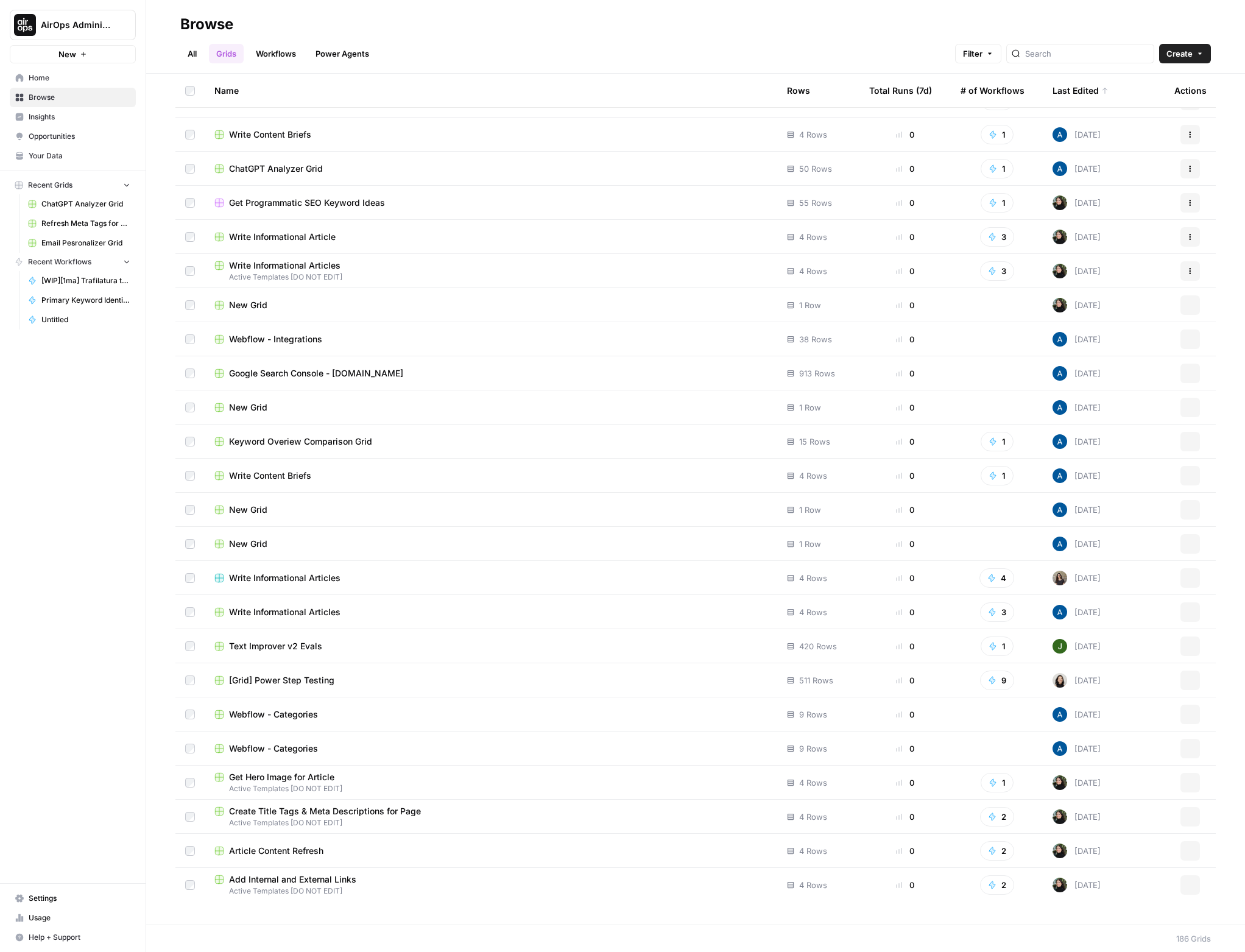
scroll to position [1366, 0]
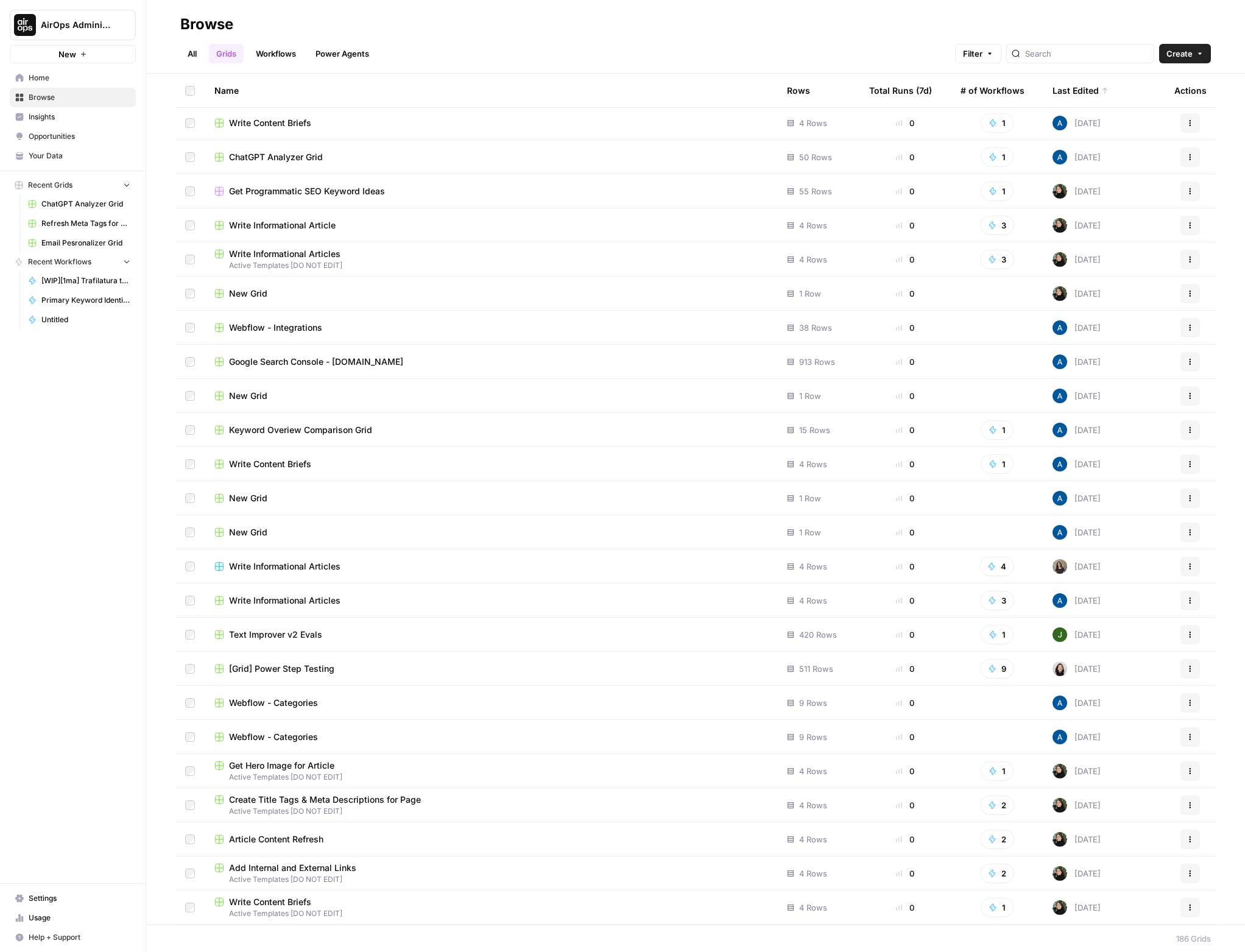
click at [315, 464] on div "Write Content Briefs" at bounding box center [491, 464] width 553 height 12
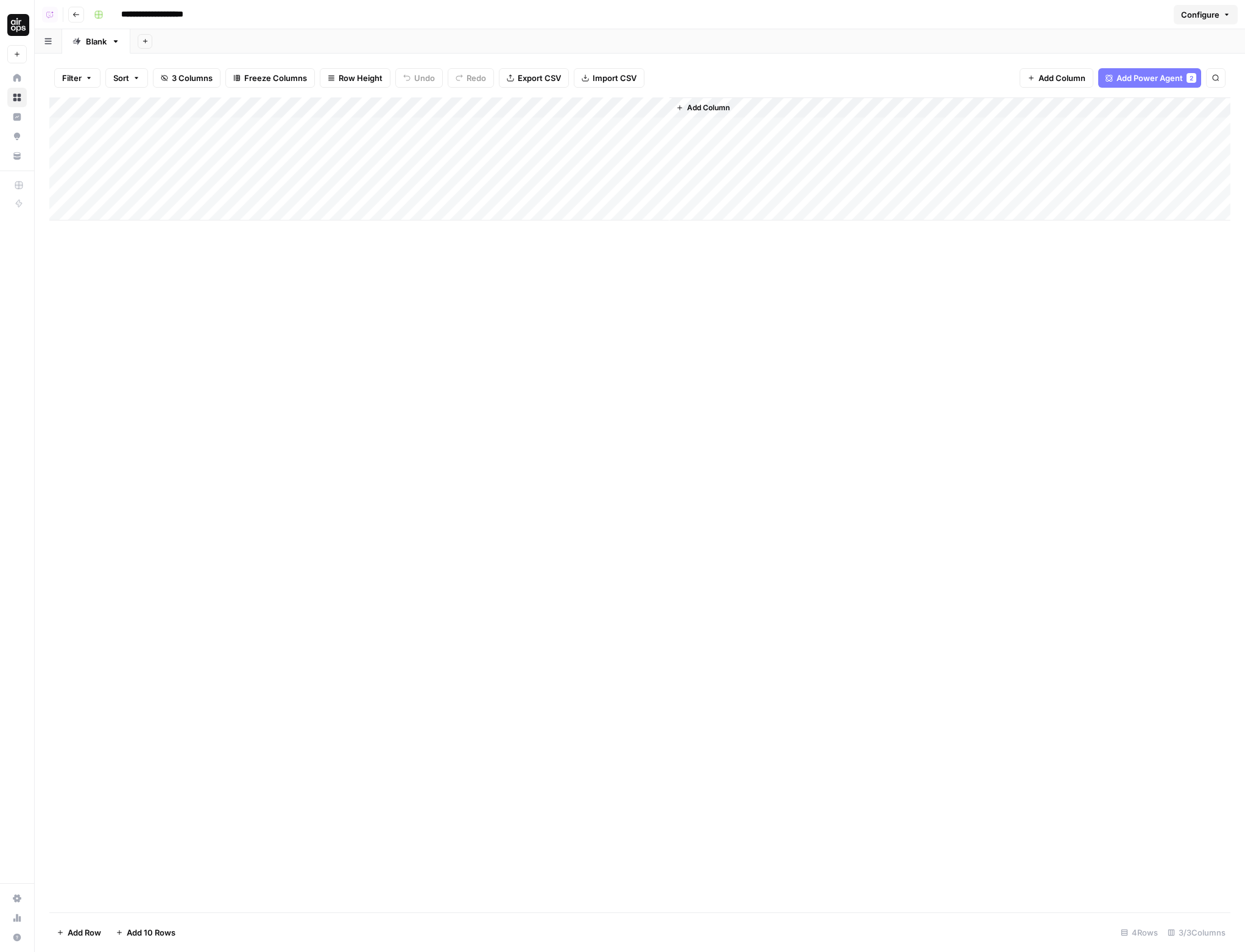
click at [23, 76] on link "Home" at bounding box center [17, 78] width 20 height 20
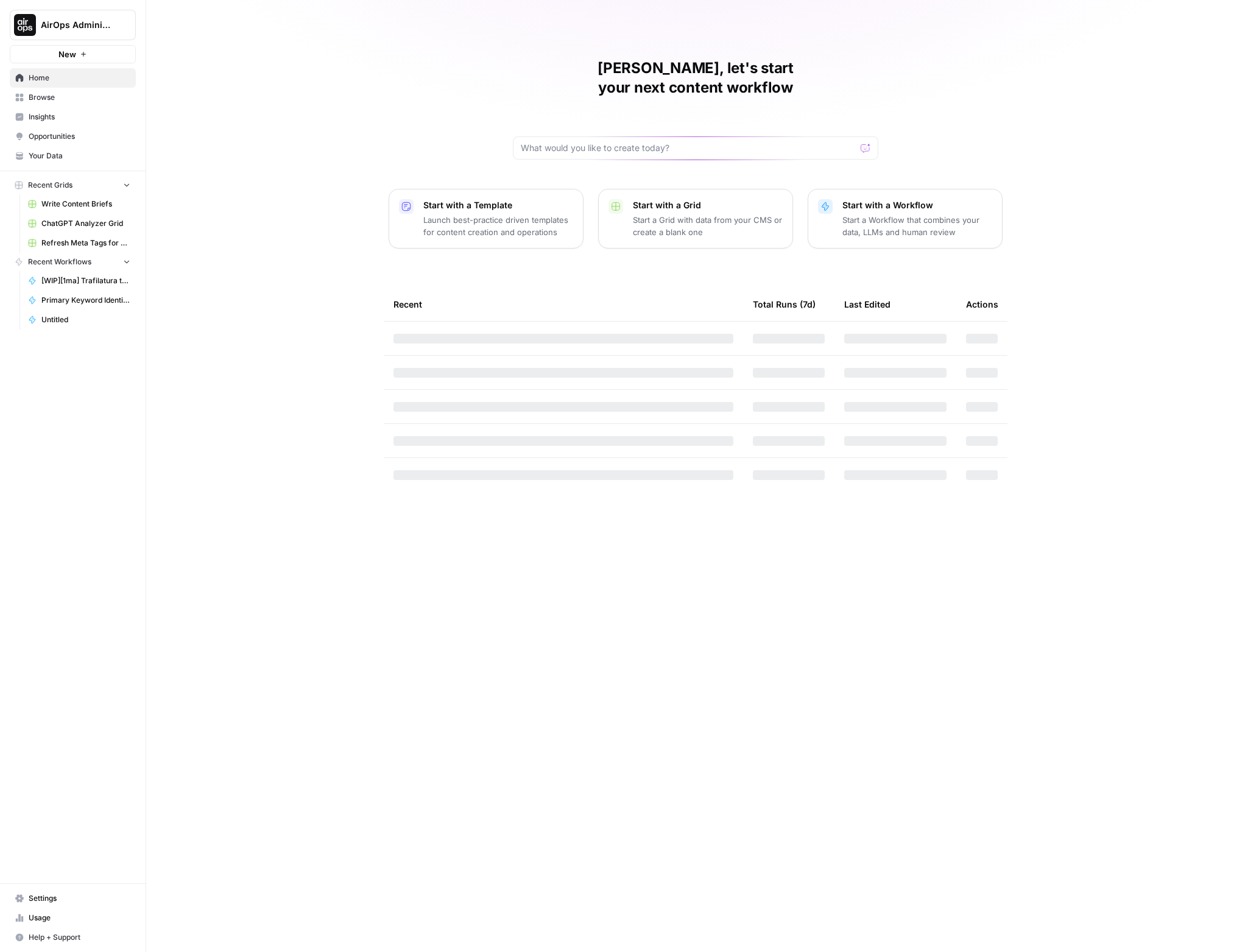
click at [37, 19] on button "AirOps Administrative" at bounding box center [73, 25] width 126 height 30
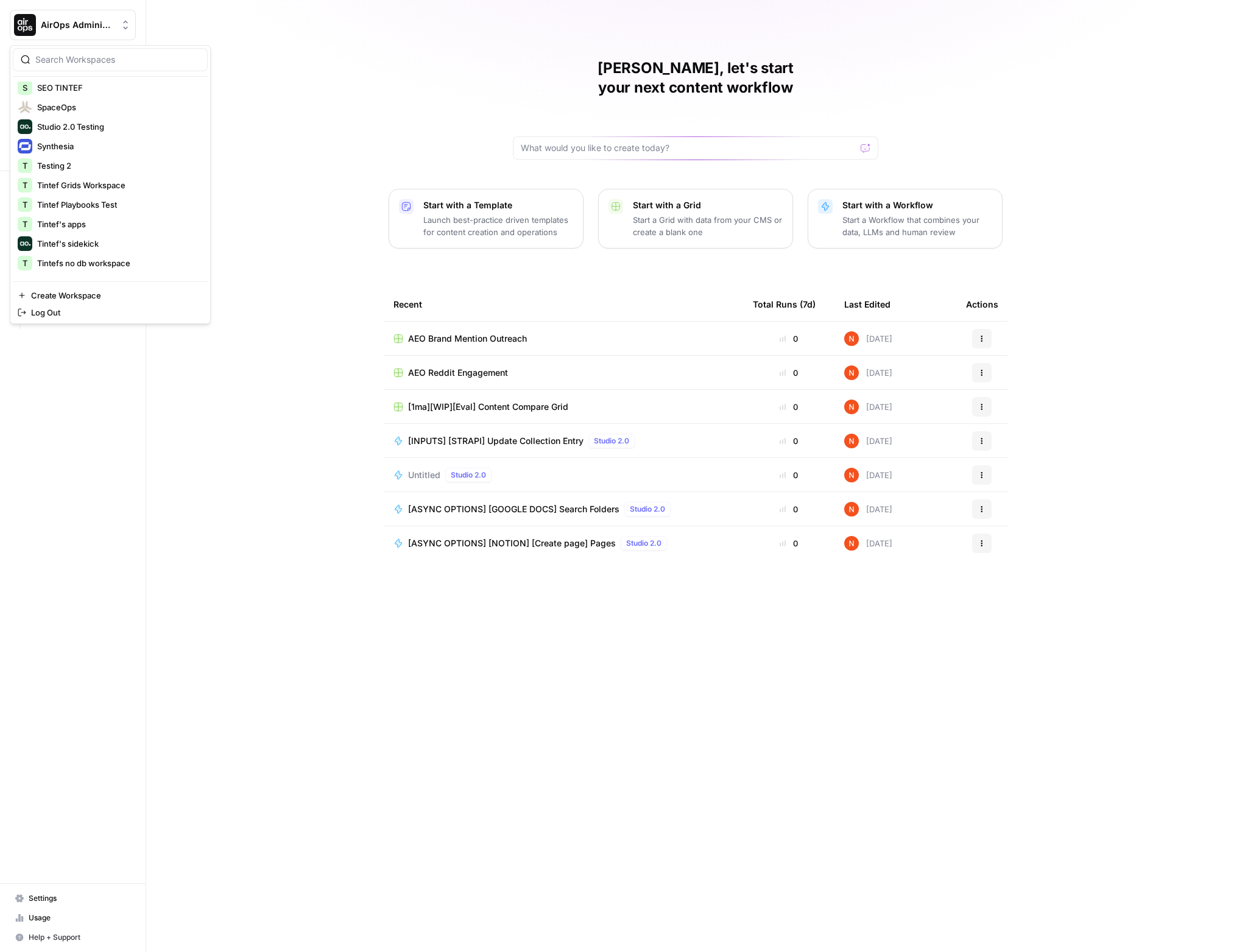
scroll to position [689, 0]
click at [80, 187] on span "WHP Global" at bounding box center [118, 182] width 161 height 12
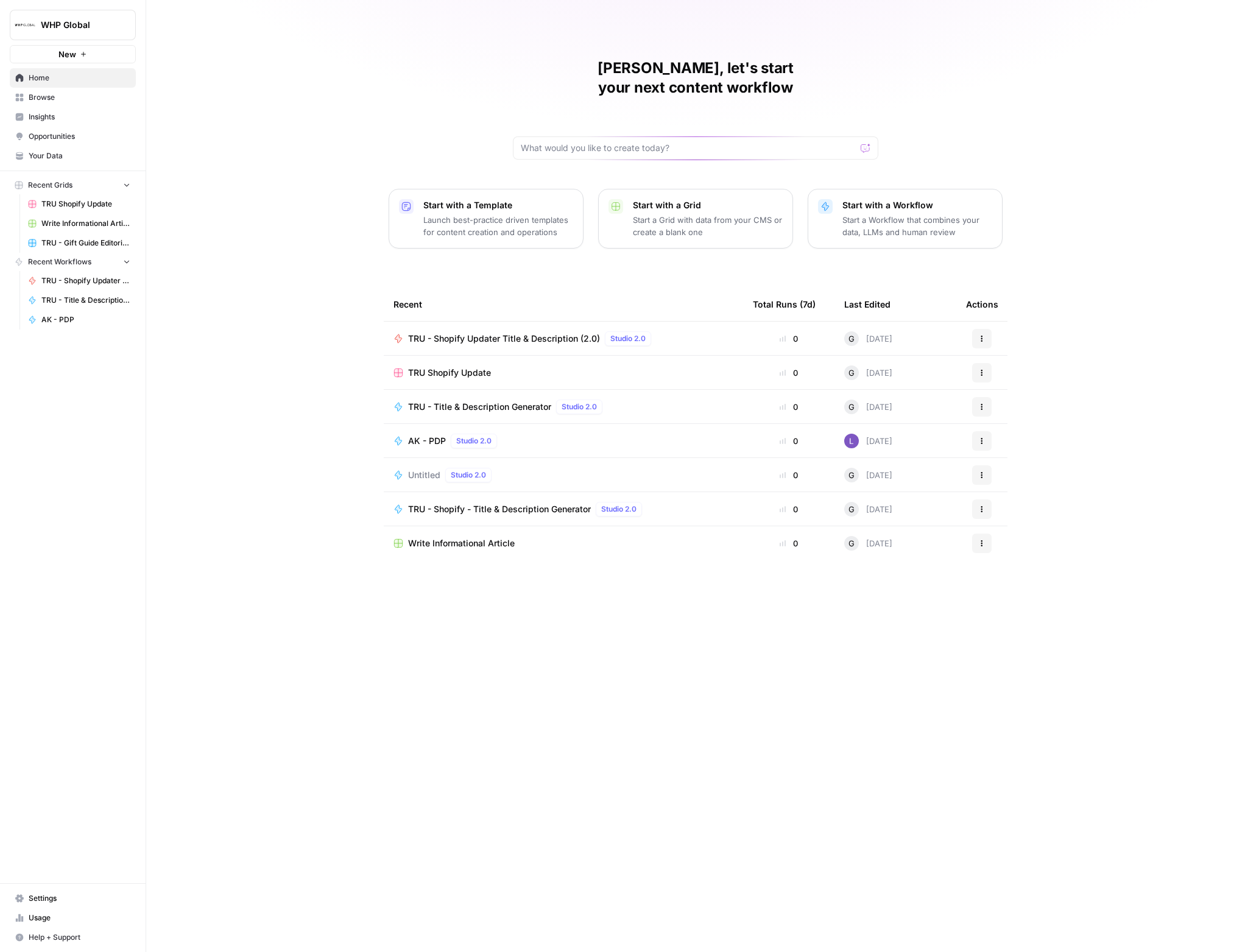
click at [468, 537] on span "Write Informational Article" at bounding box center [461, 543] width 106 height 12
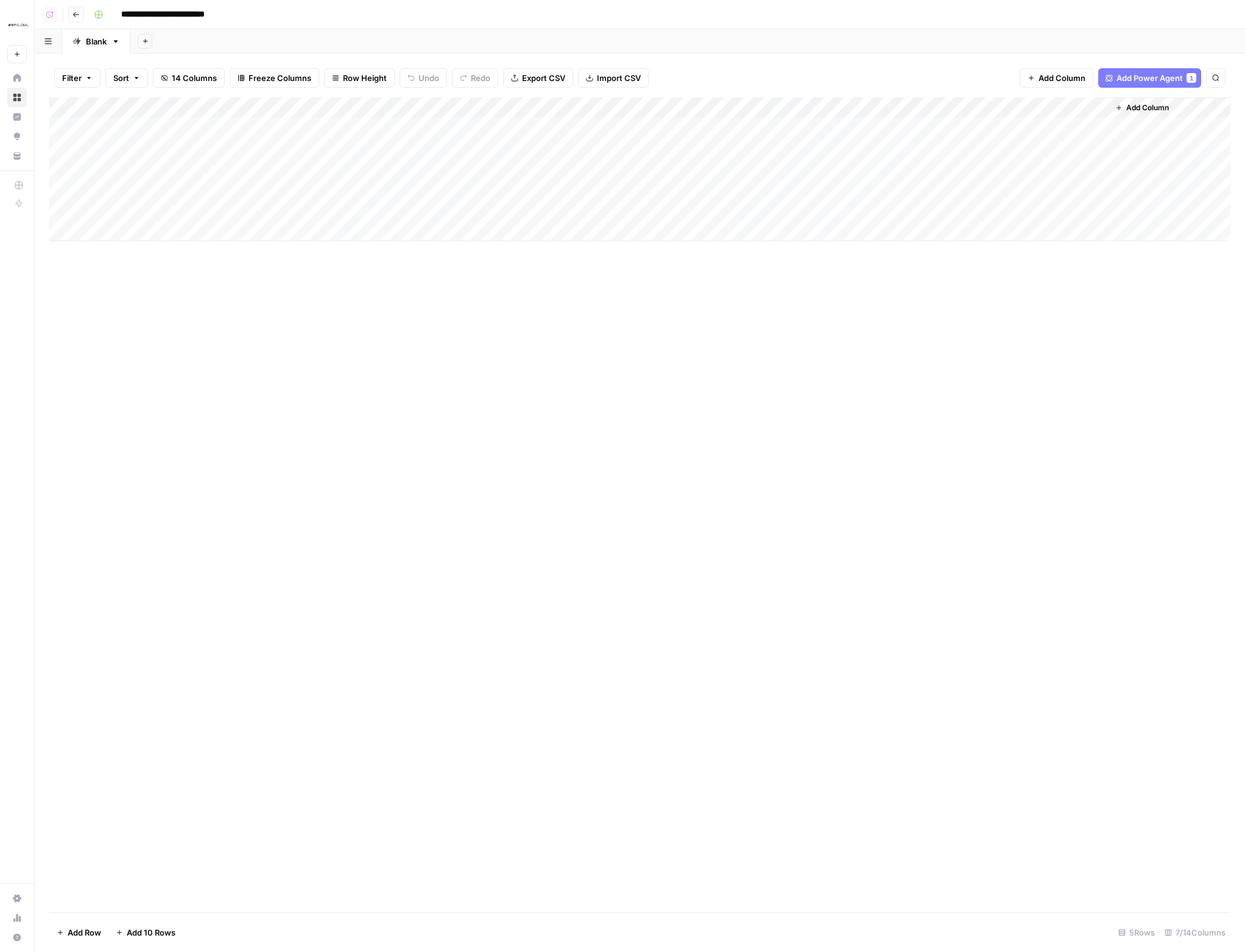
click at [17, 79] on icon at bounding box center [17, 78] width 9 height 9
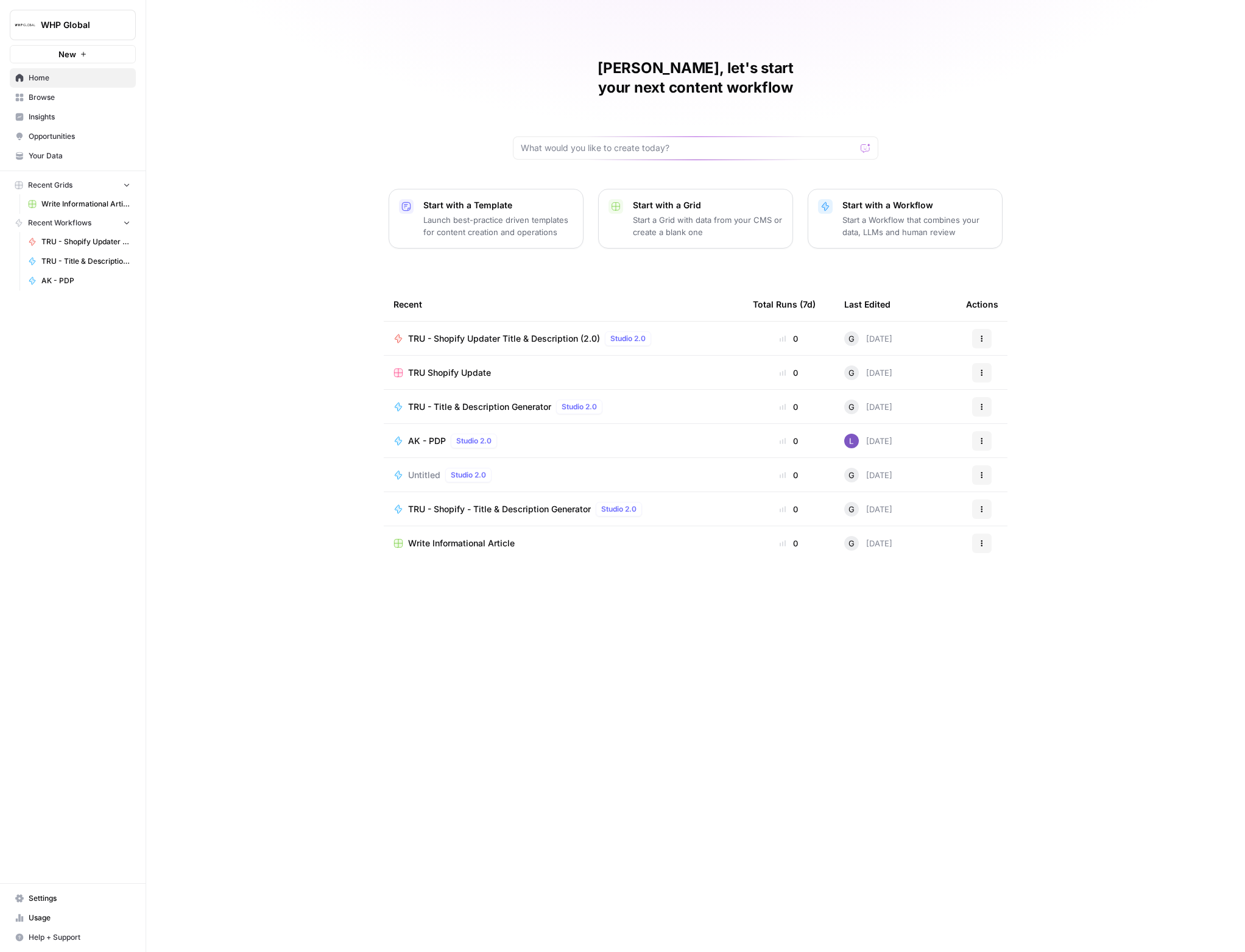
click at [67, 104] on link "Browse" at bounding box center [73, 97] width 126 height 20
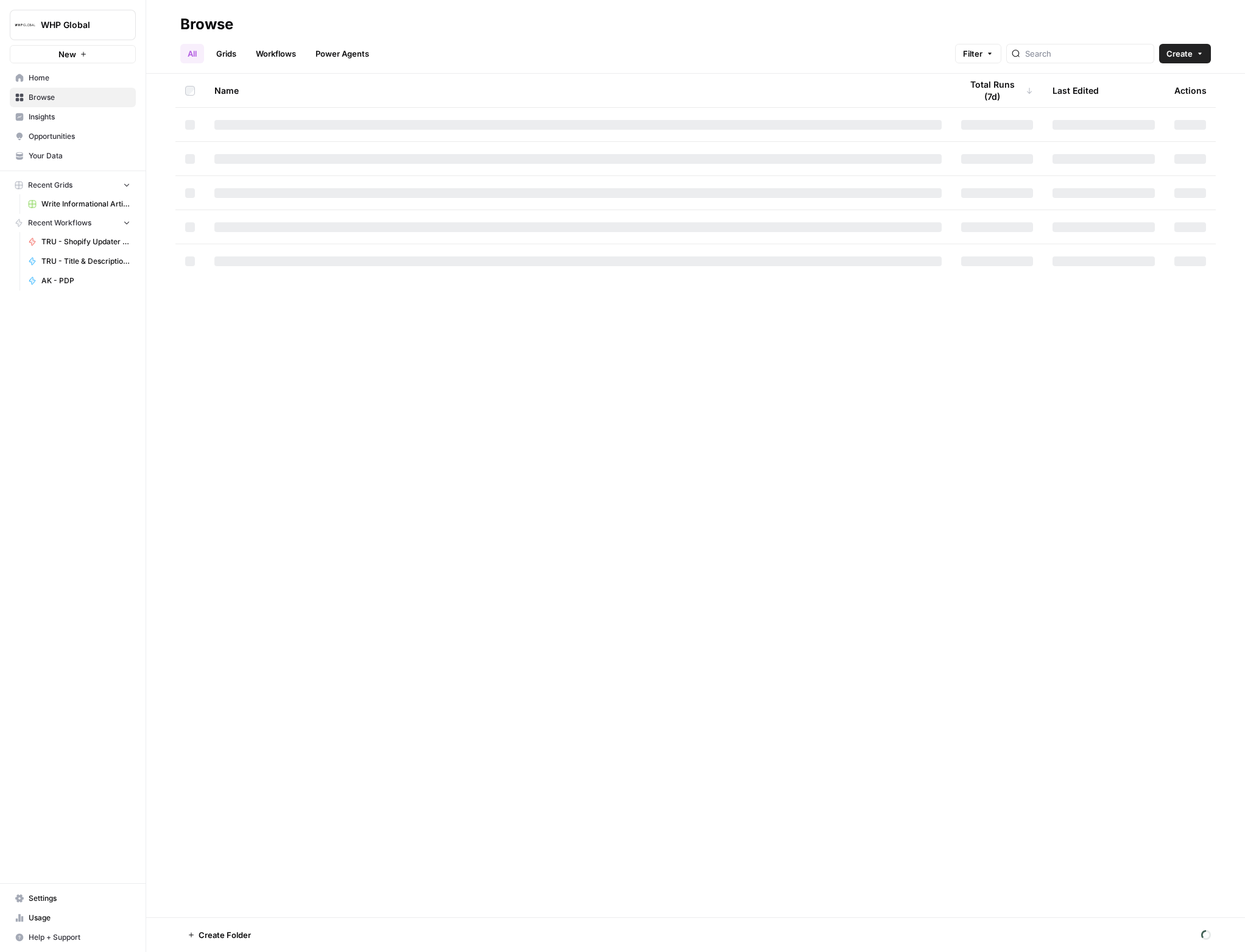
click at [226, 55] on link "Grids" at bounding box center [225, 54] width 34 height 20
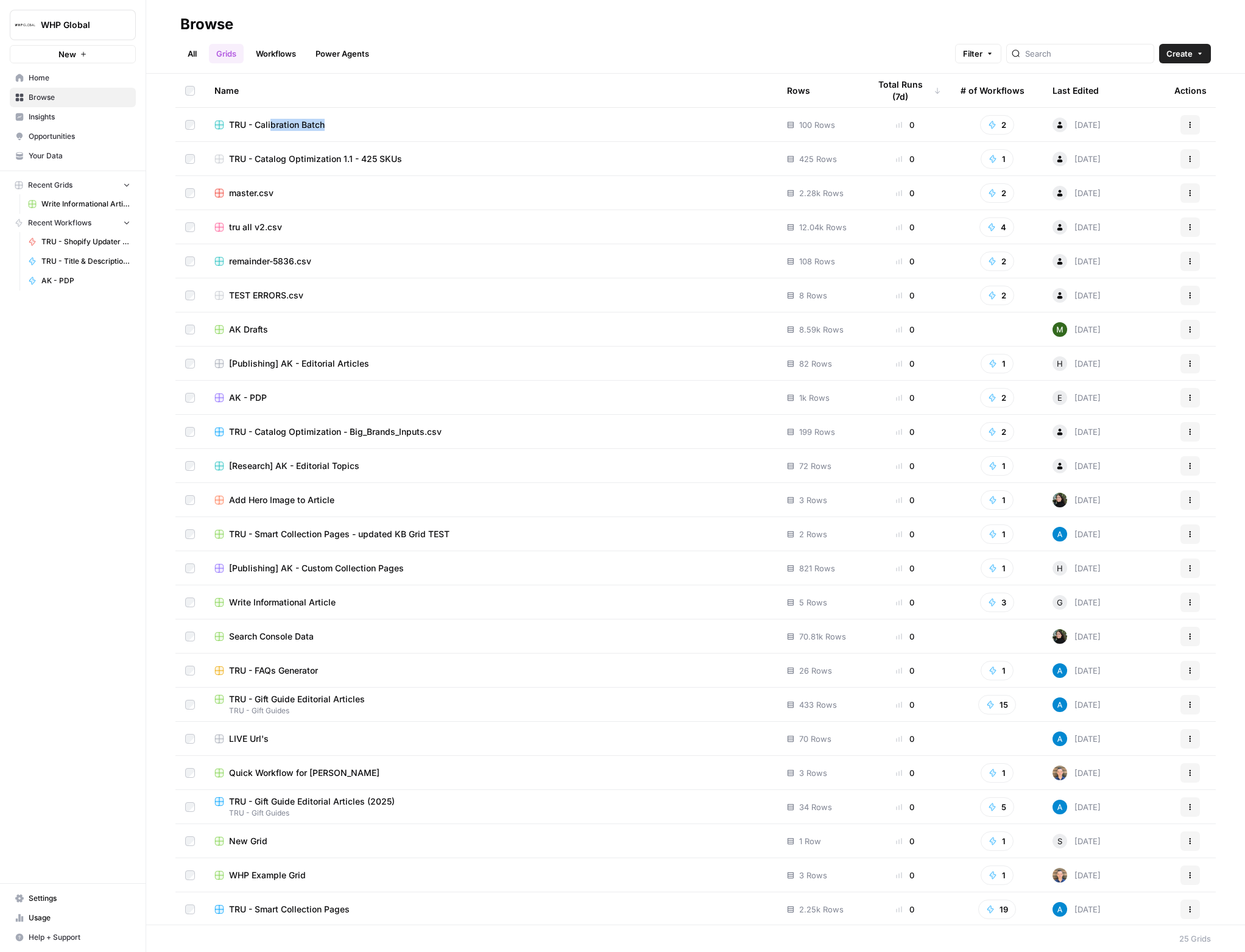
click at [273, 131] on td "TRU - Calibration Batch" at bounding box center [491, 125] width 572 height 33
click at [275, 124] on span "TRU - Calibration Batch" at bounding box center [276, 125] width 95 height 12
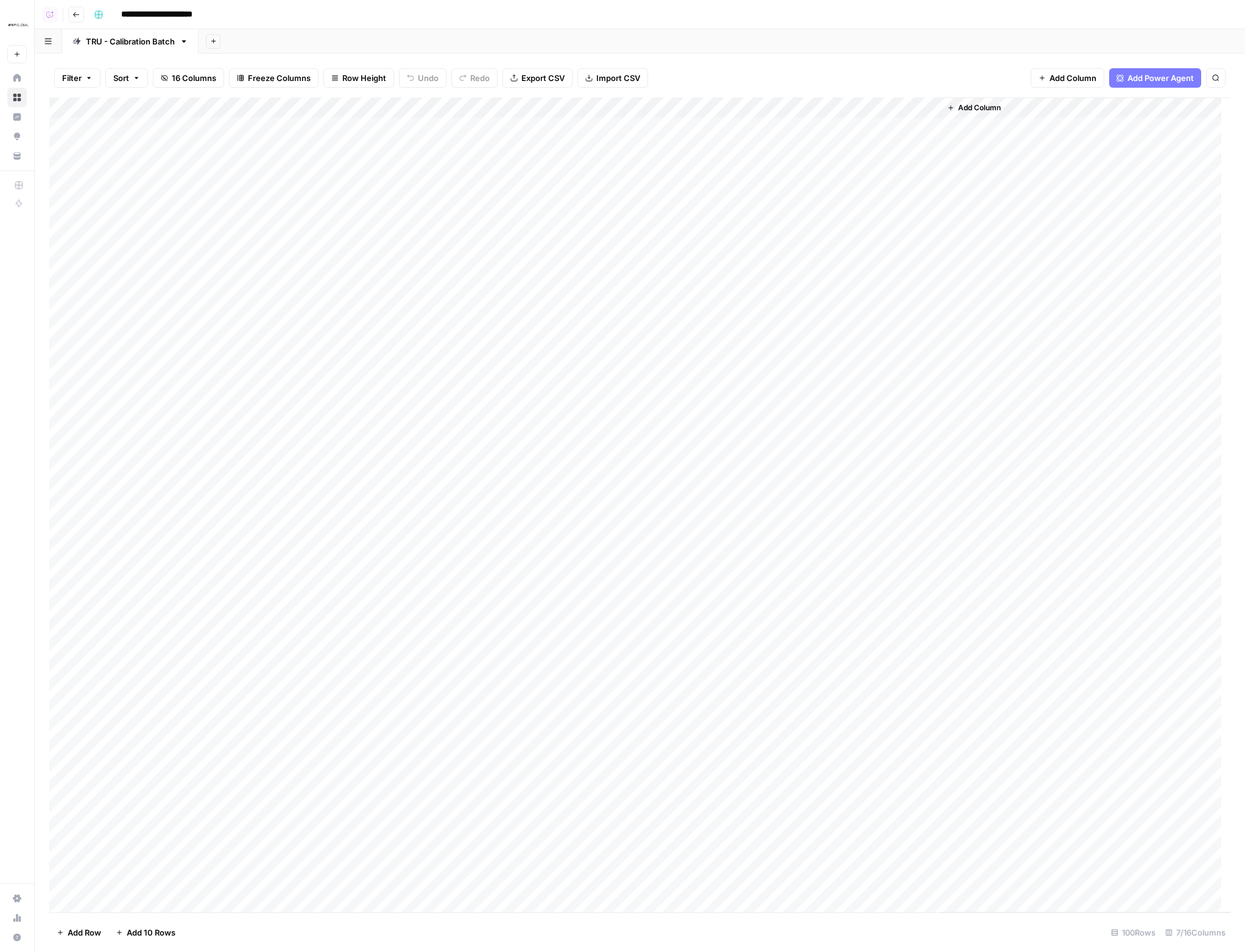
click at [80, 14] on span "Go back" at bounding box center [80, 14] width 1 height 1
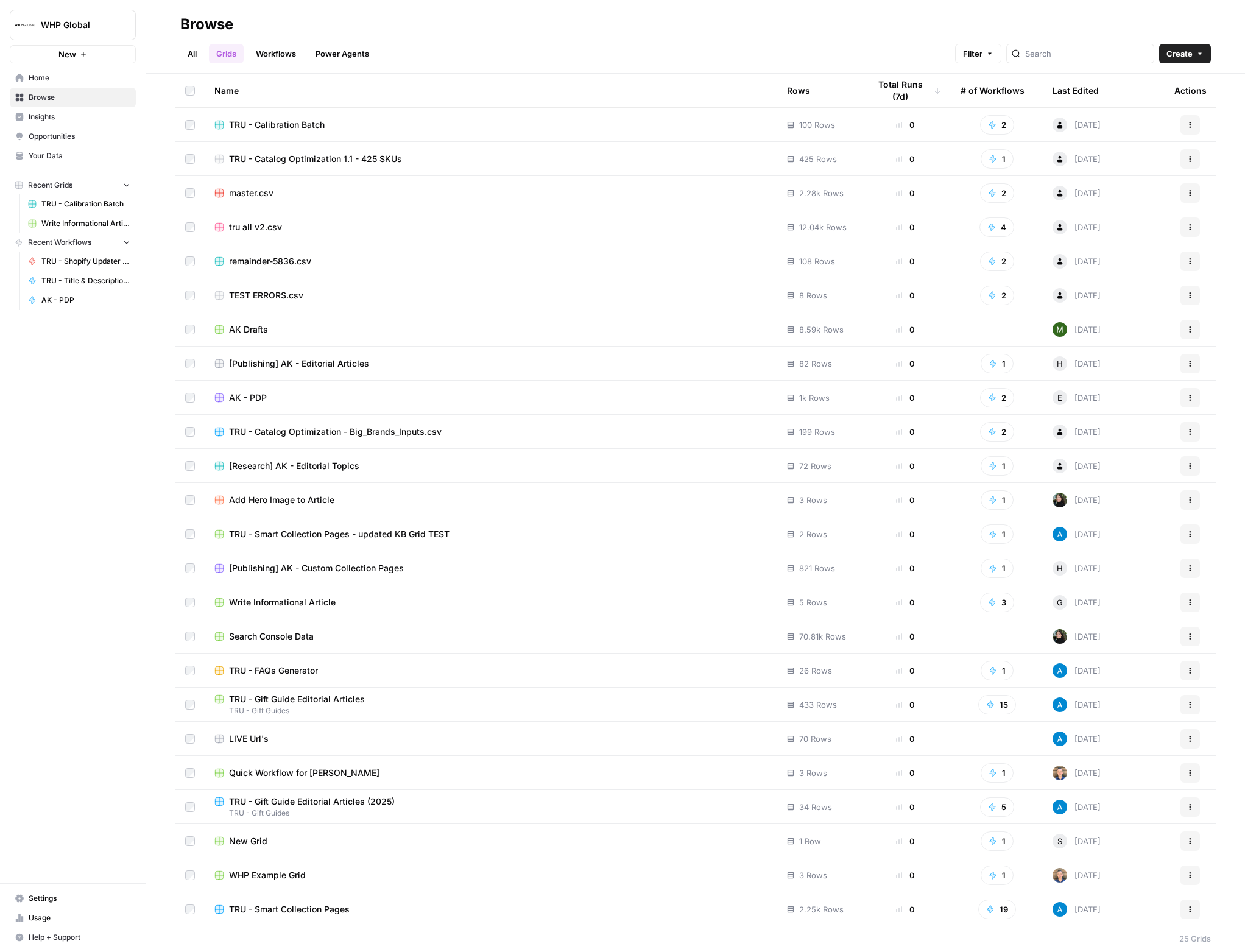
click at [279, 161] on span "TRU - Catalog Optimization 1.1 - 425 SKUs" at bounding box center [316, 158] width 173 height 12
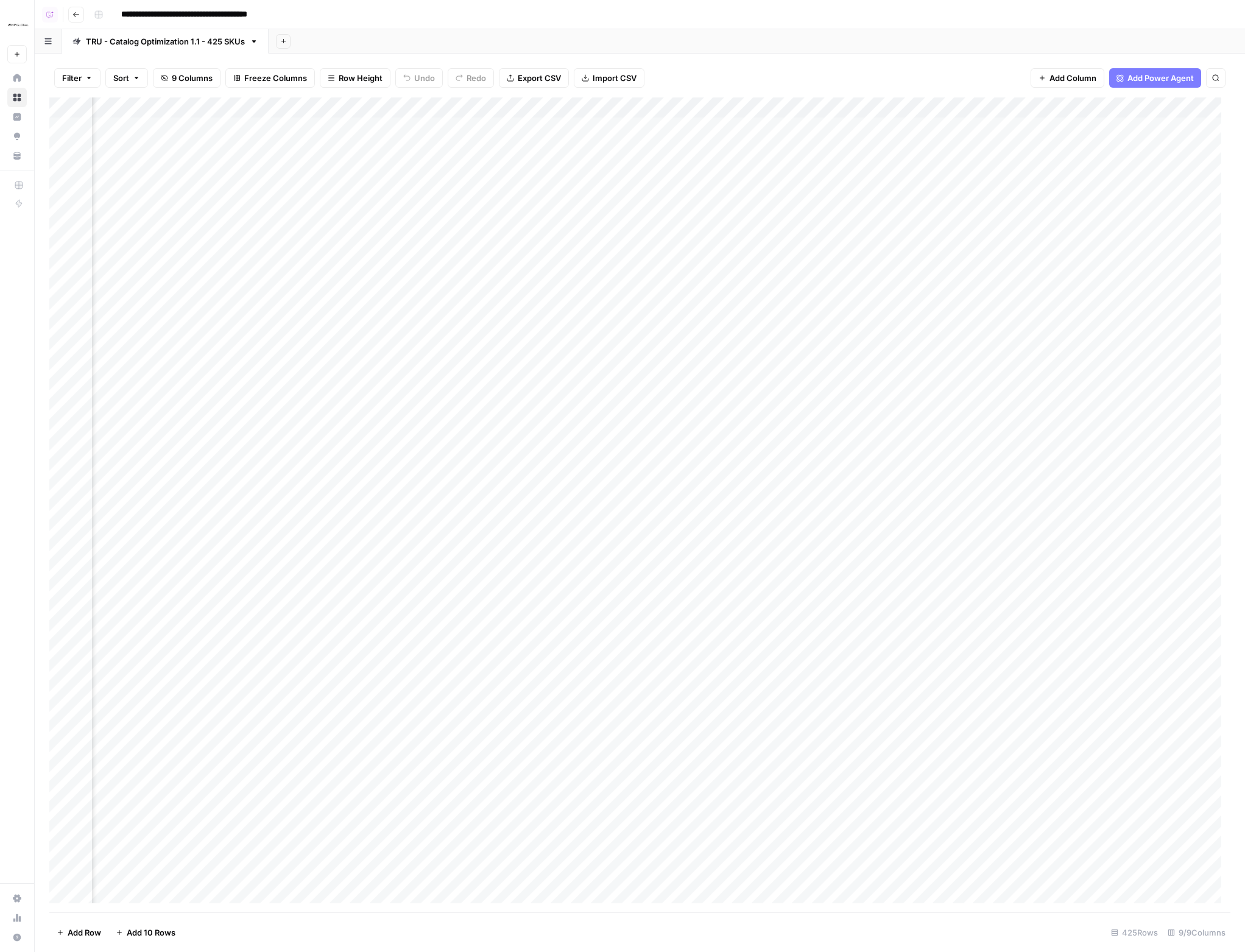
scroll to position [0, 731]
click at [74, 24] on header "**********" at bounding box center [639, 15] width 1211 height 30
click at [75, 19] on button "Go back" at bounding box center [76, 15] width 16 height 16
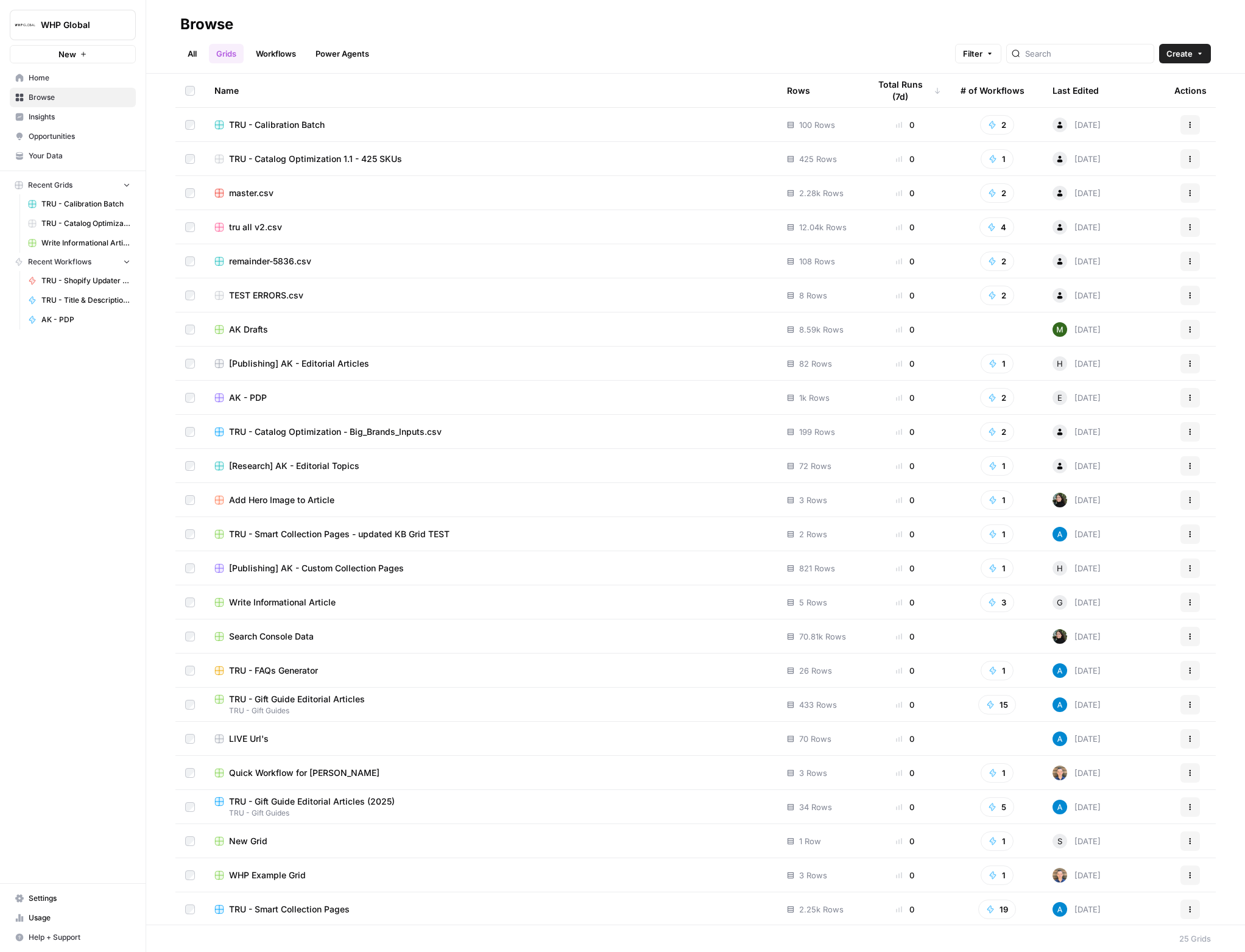
click at [307, 607] on span "Write Informational Article" at bounding box center [282, 602] width 106 height 12
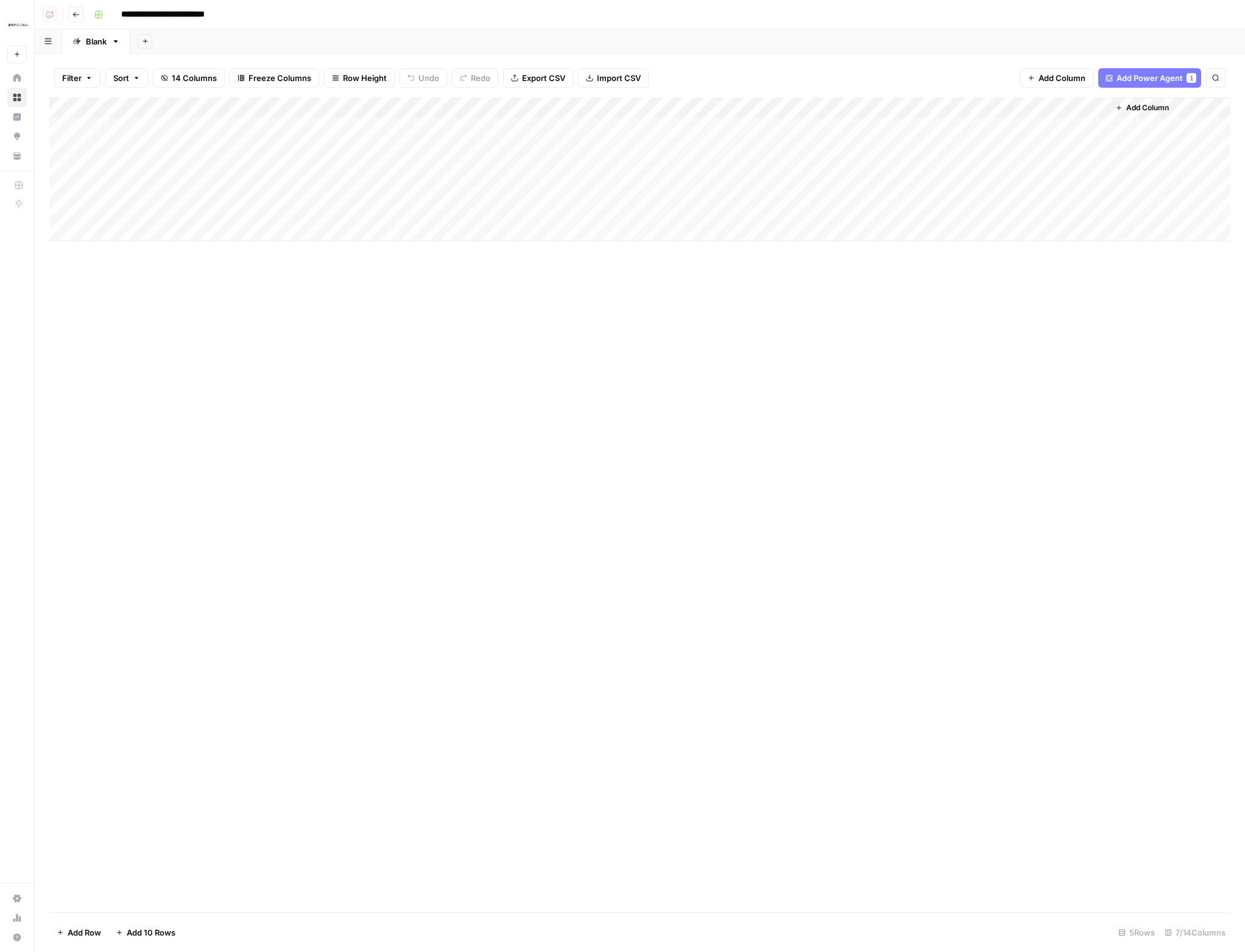
click at [70, 13] on button "Go back" at bounding box center [76, 15] width 16 height 16
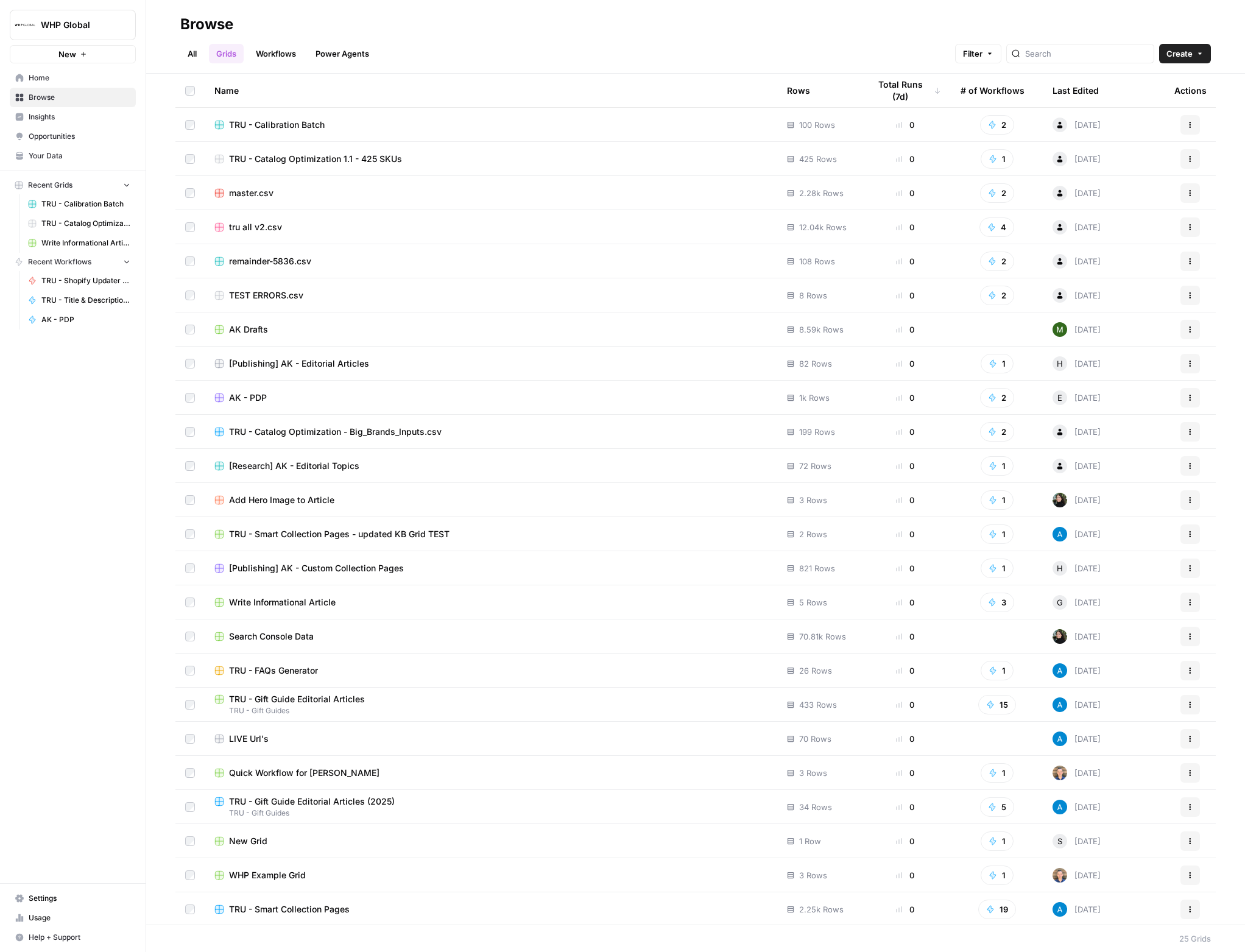
click at [361, 571] on span "[Publishing] AK - Custom Collection Pages" at bounding box center [317, 568] width 175 height 12
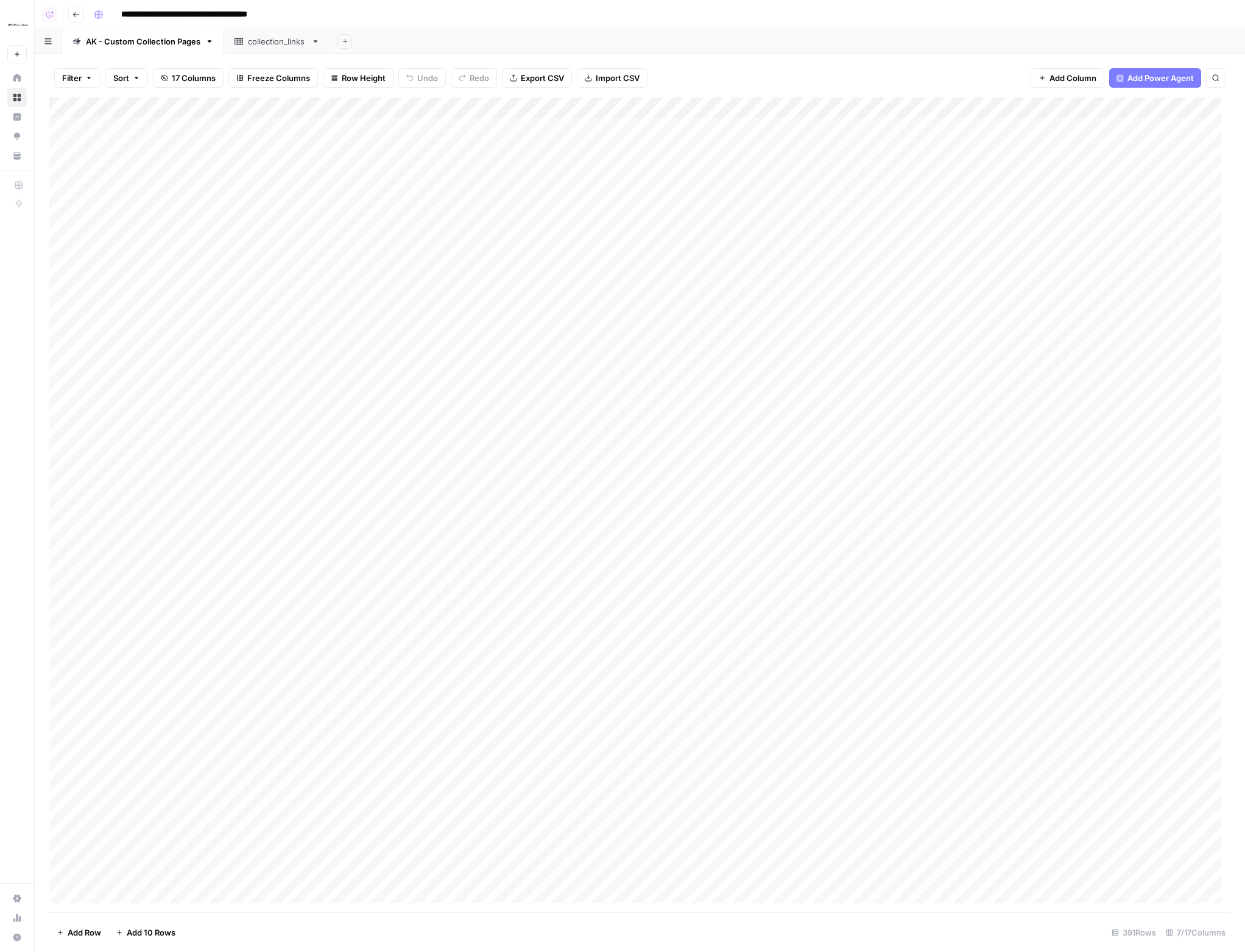
click at [78, 19] on button "Go back" at bounding box center [76, 15] width 16 height 16
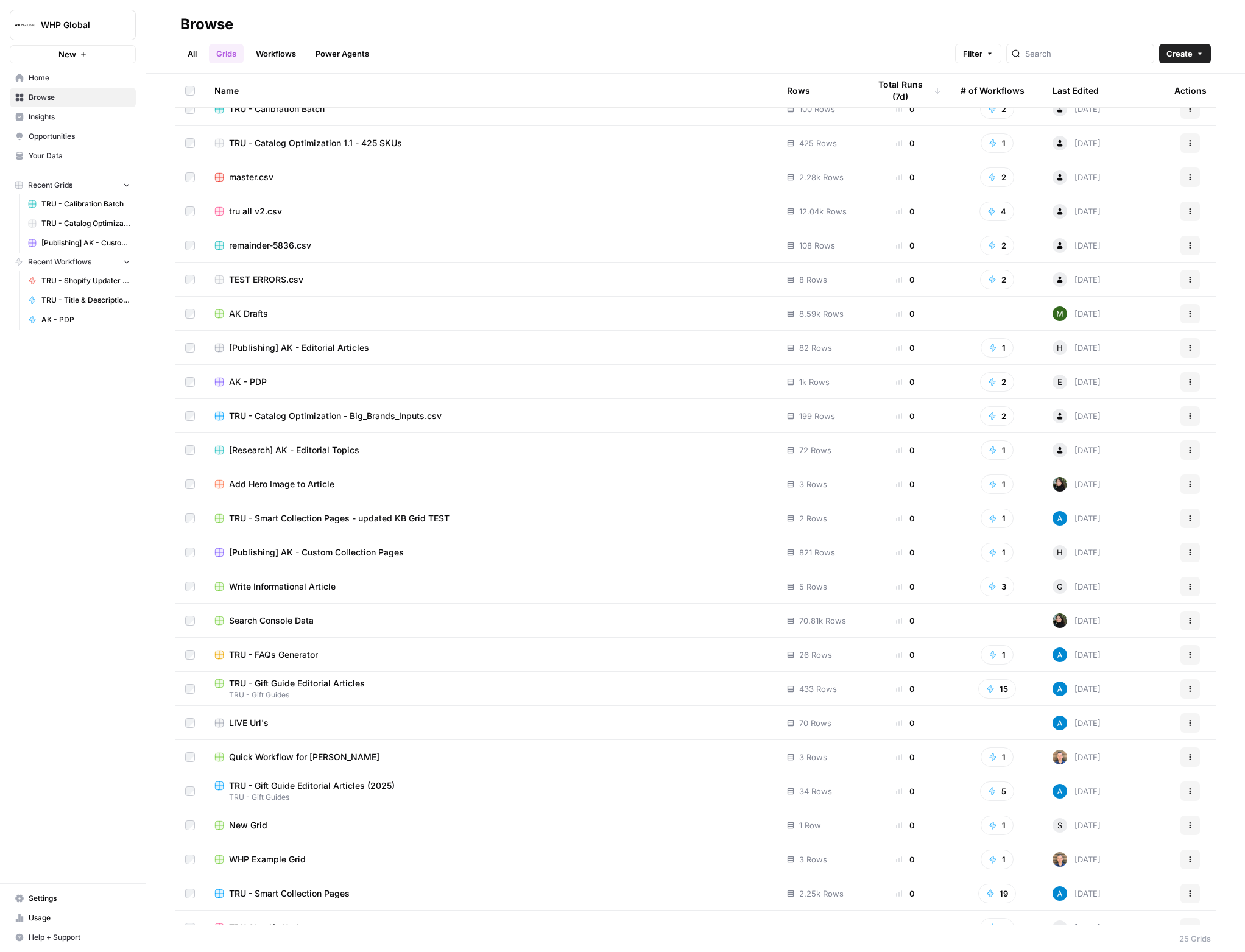
scroll to position [36, 0]
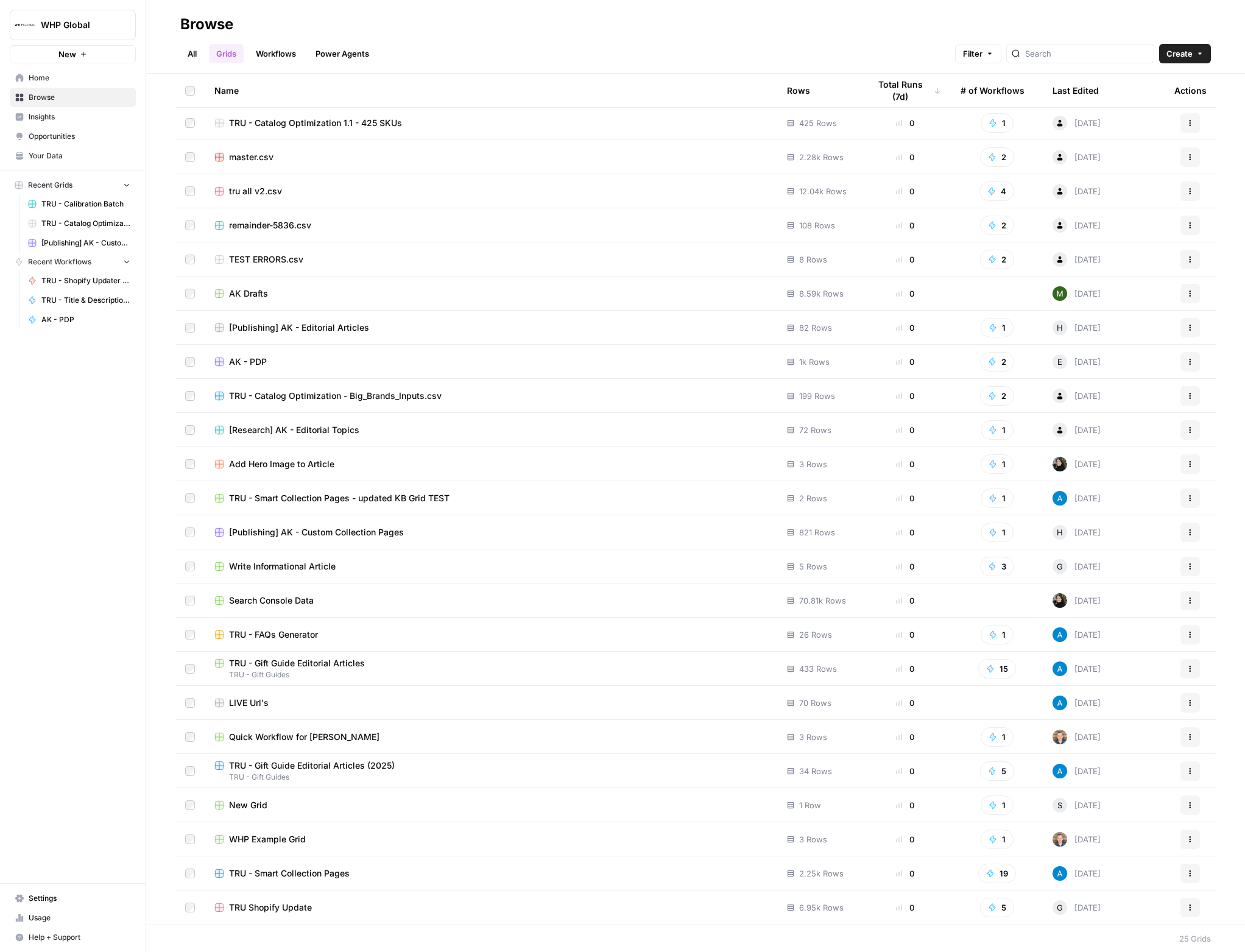
click at [308, 761] on span "TRU - Gift Guide Editorial Articles (2025)" at bounding box center [312, 765] width 165 height 12
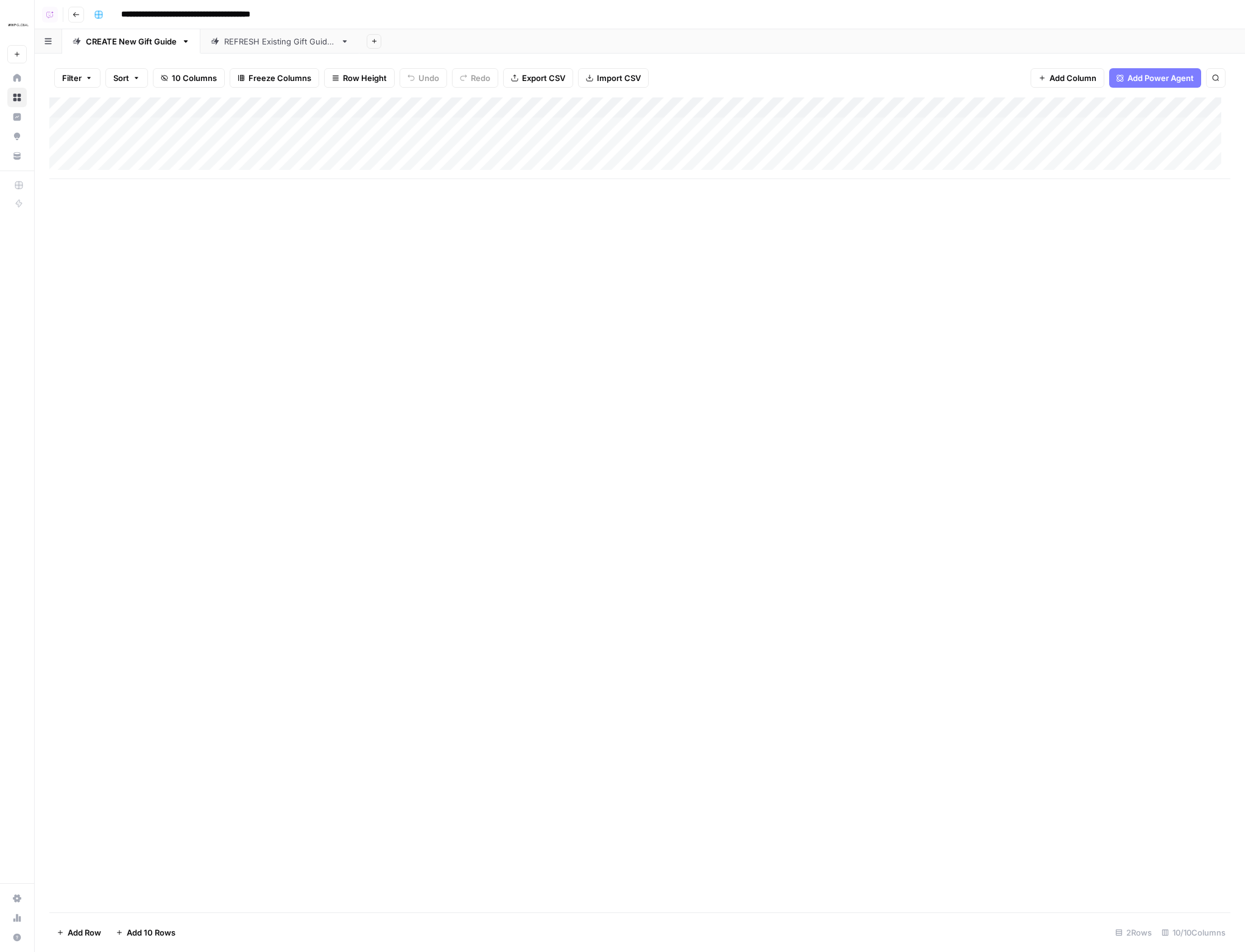
click at [550, 126] on div "Add Column" at bounding box center [639, 138] width 1181 height 82
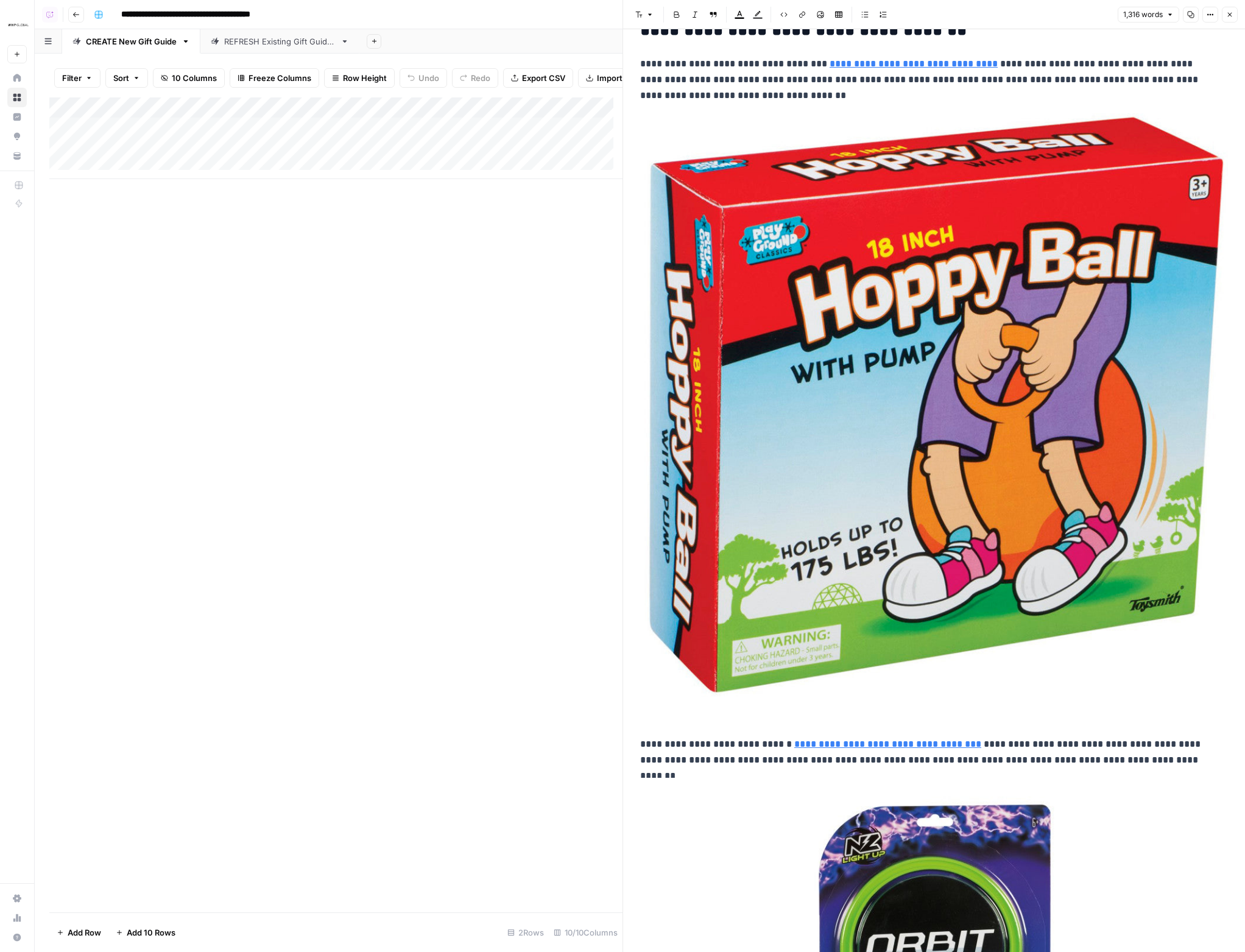
scroll to position [4091, 0]
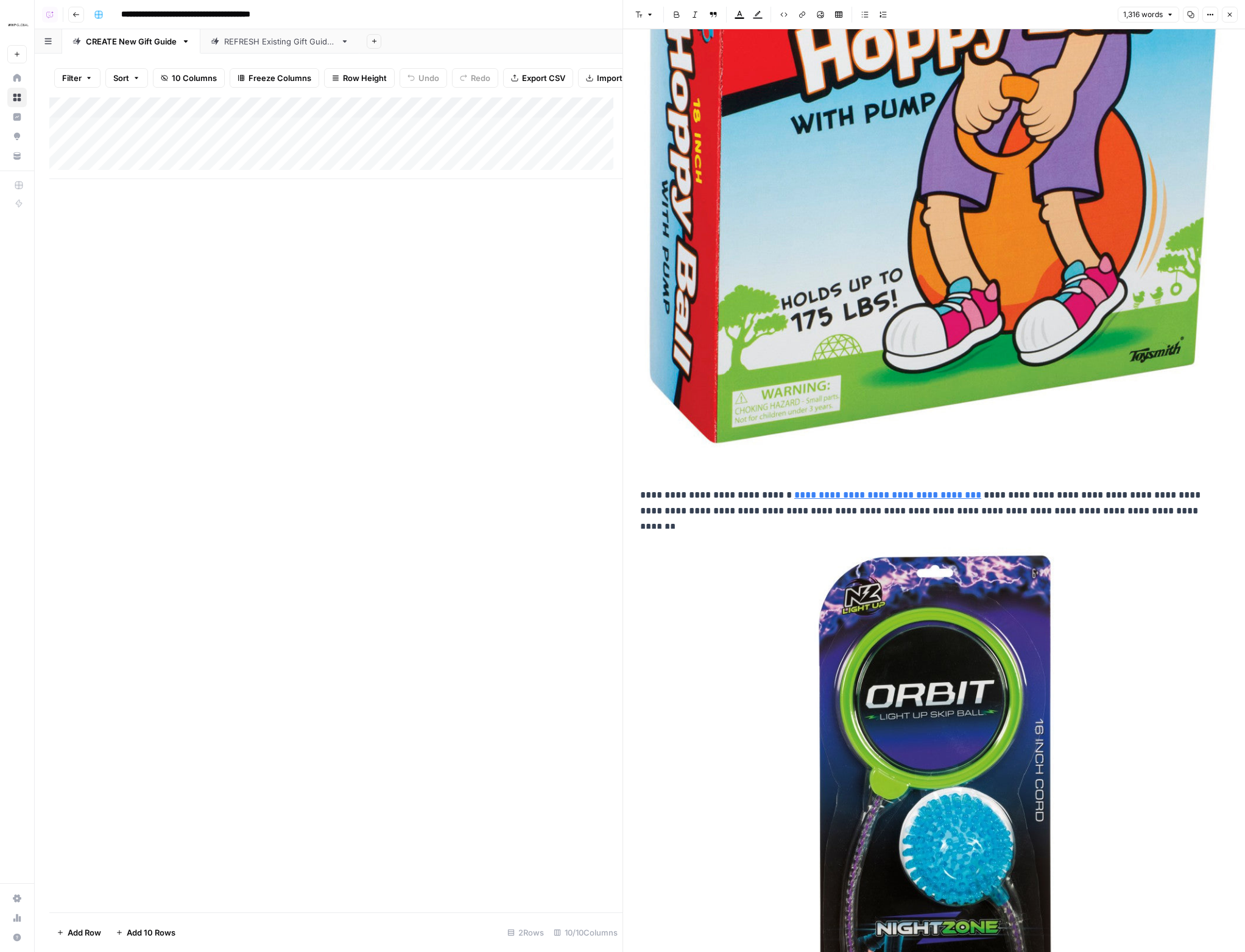
click at [1205, 17] on button "Options" at bounding box center [1211, 15] width 16 height 16
click at [1169, 127] on span "Code" at bounding box center [1173, 129] width 58 height 12
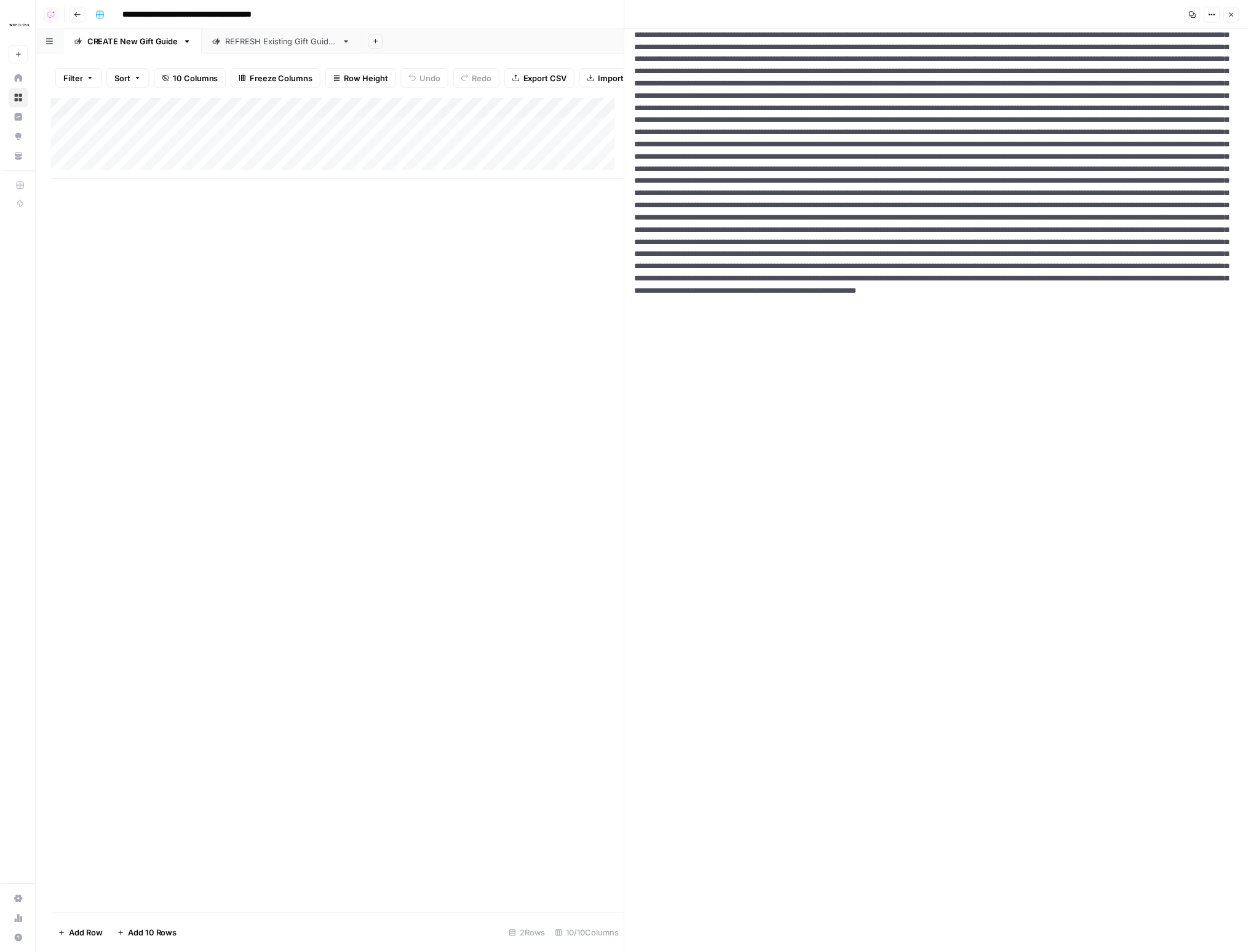
scroll to position [0, 0]
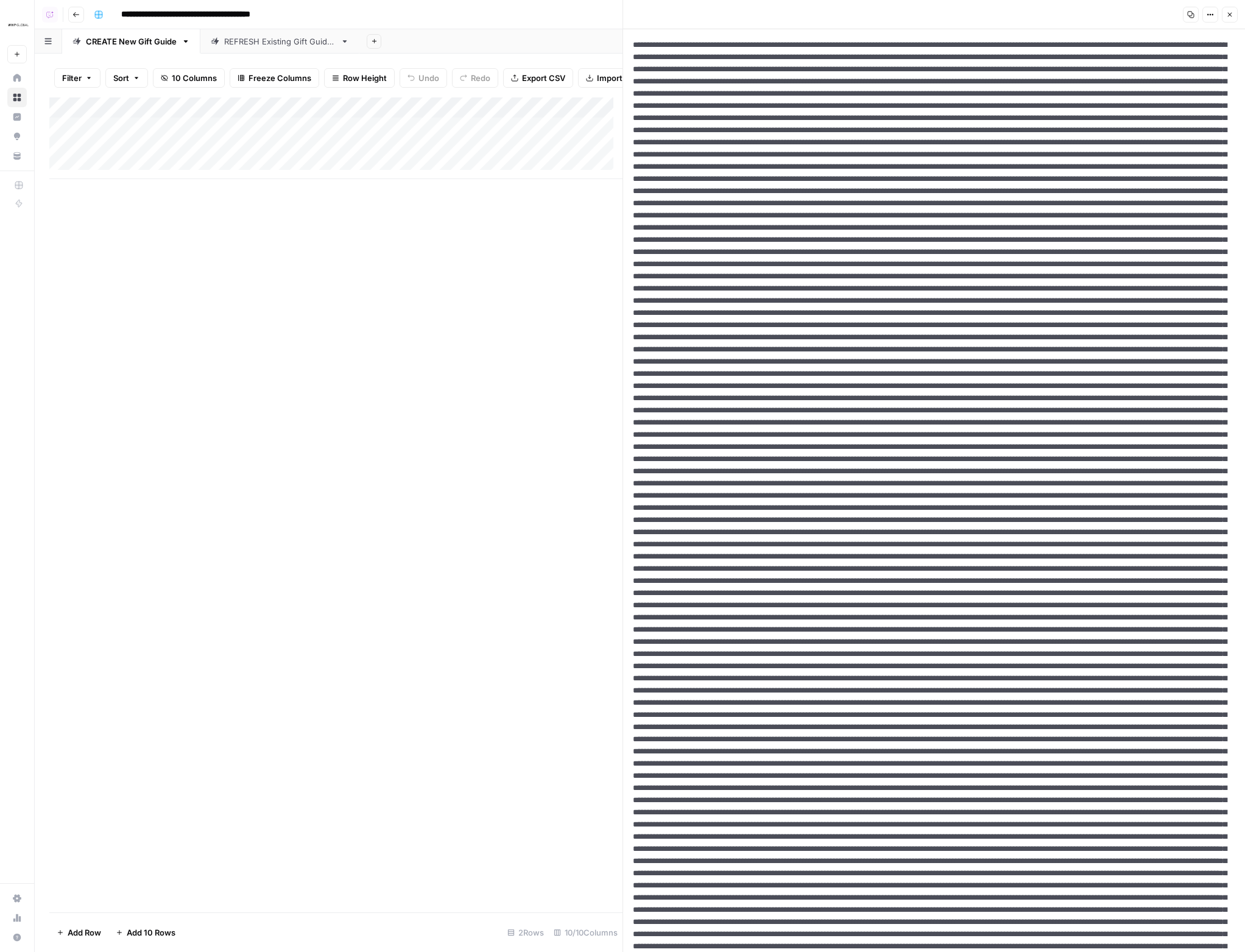
click at [985, 119] on textarea at bounding box center [929, 843] width 613 height 1628
click at [1231, 15] on icon "button" at bounding box center [1229, 14] width 7 height 7
